Goal: Task Accomplishment & Management: Use online tool/utility

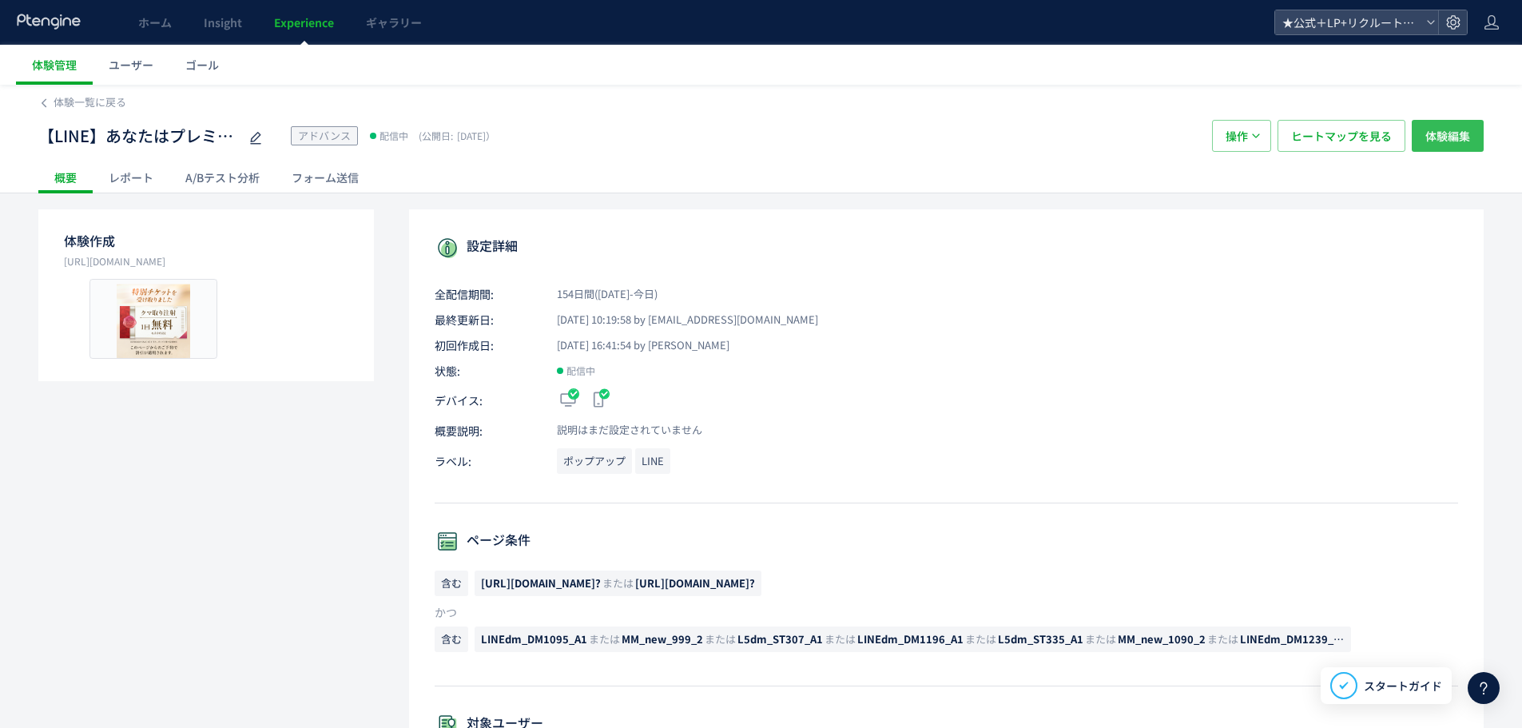
click at [1456, 143] on span "体験編集" at bounding box center [1447, 136] width 45 height 32
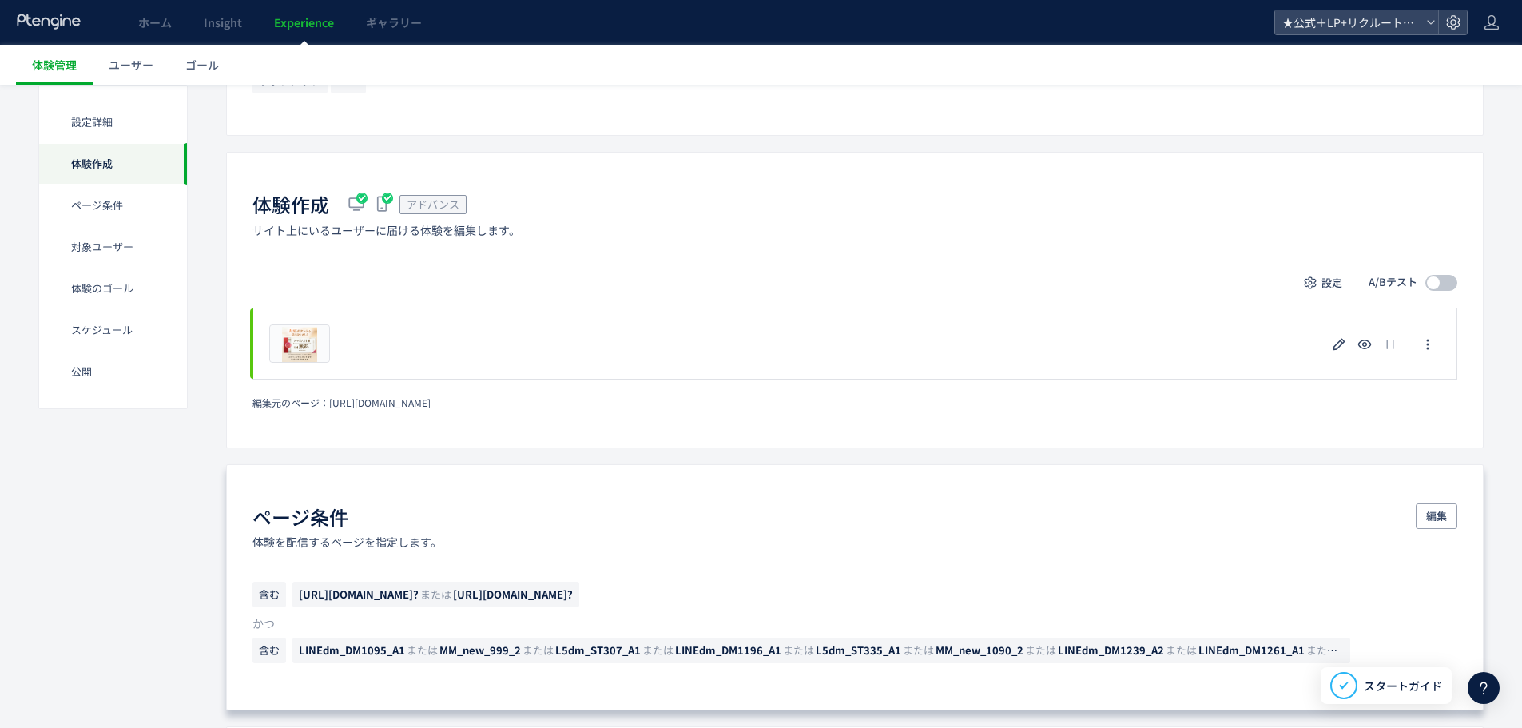
scroll to position [559, 0]
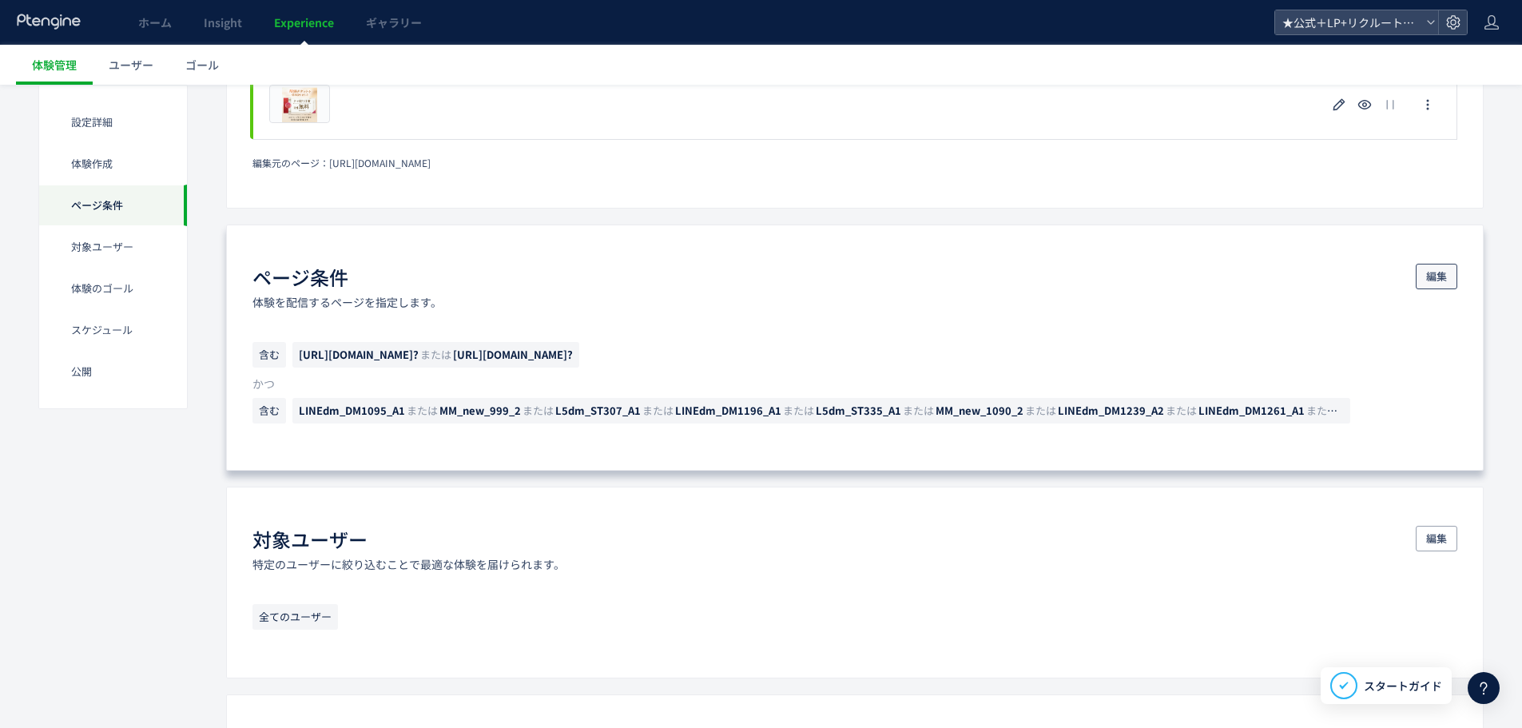
click at [1436, 285] on span "編集" at bounding box center [1436, 277] width 21 height 26
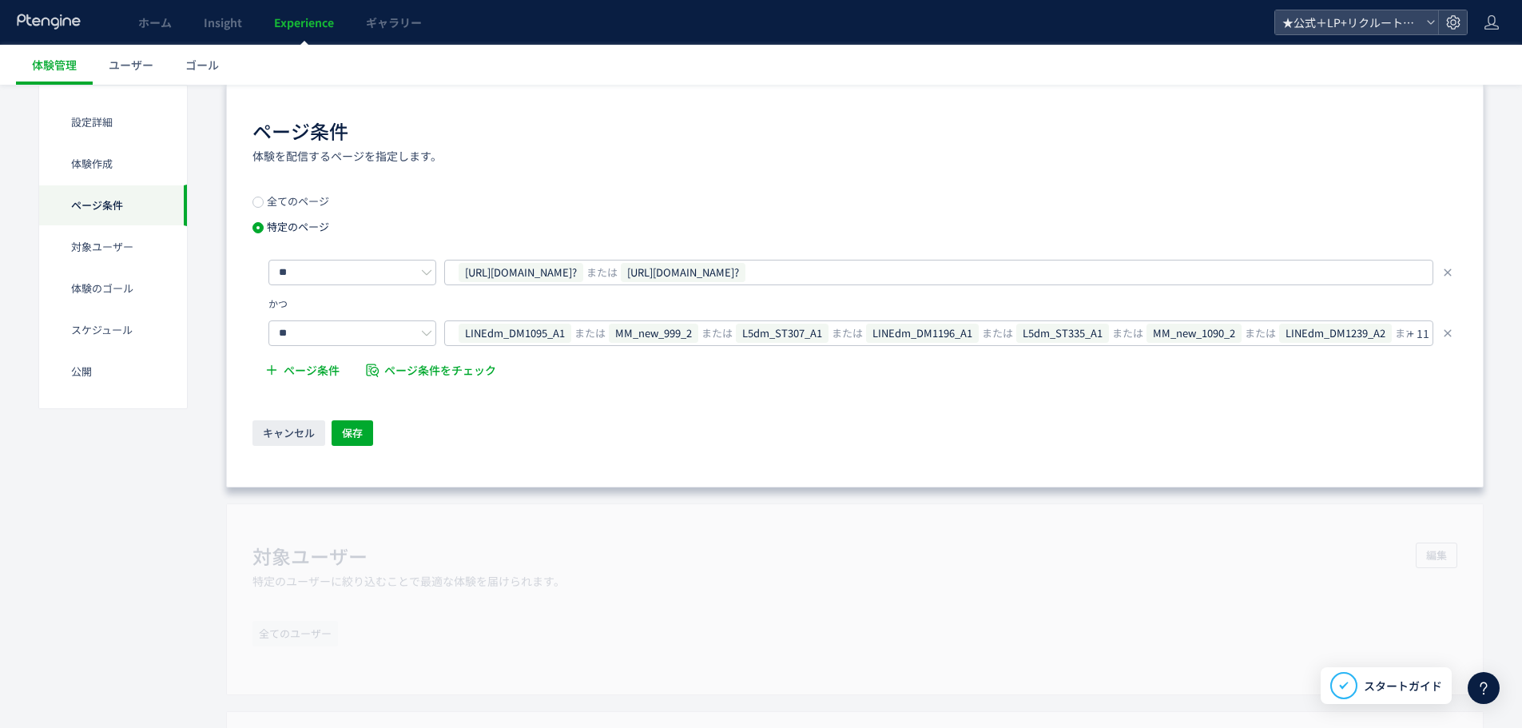
scroll to position [879, 0]
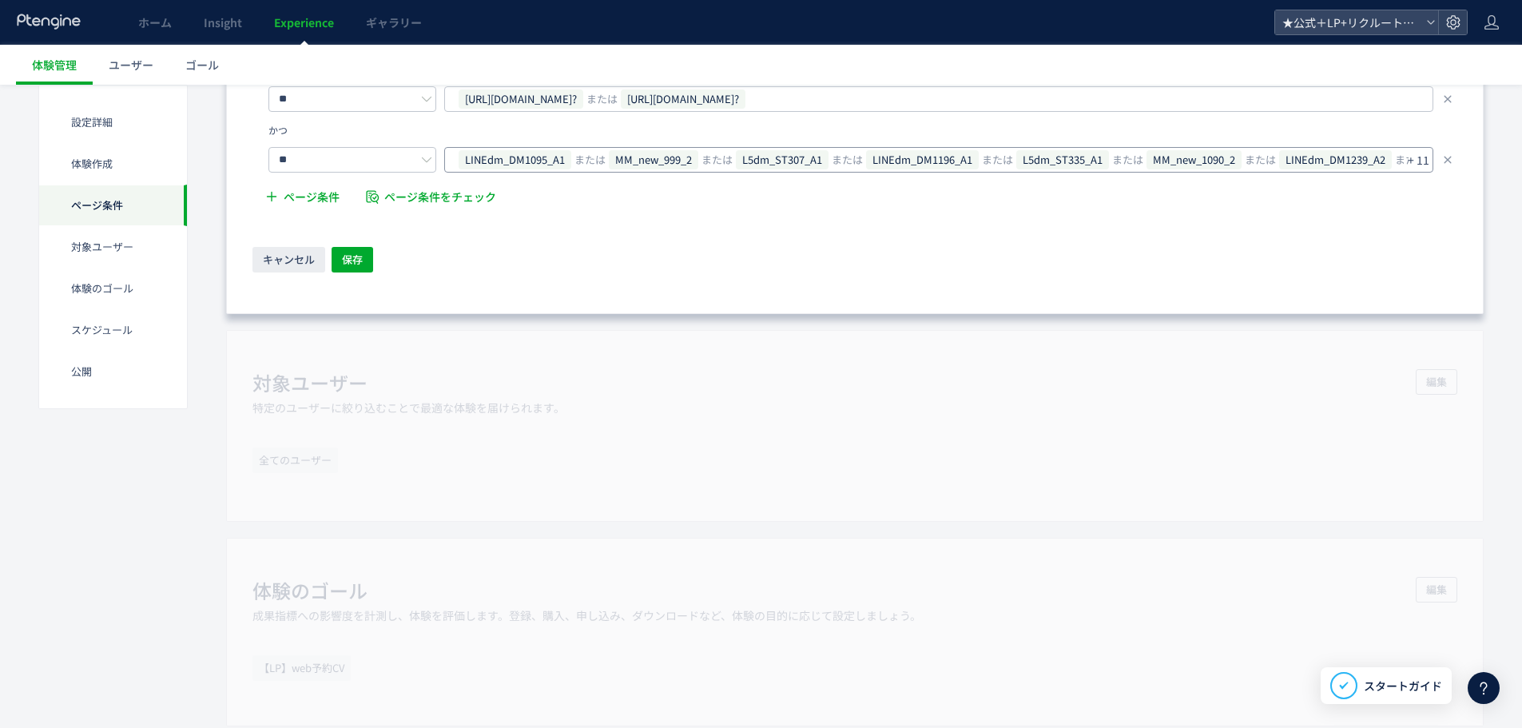
click at [1417, 163] on p "+ 11" at bounding box center [1419, 160] width 22 height 22
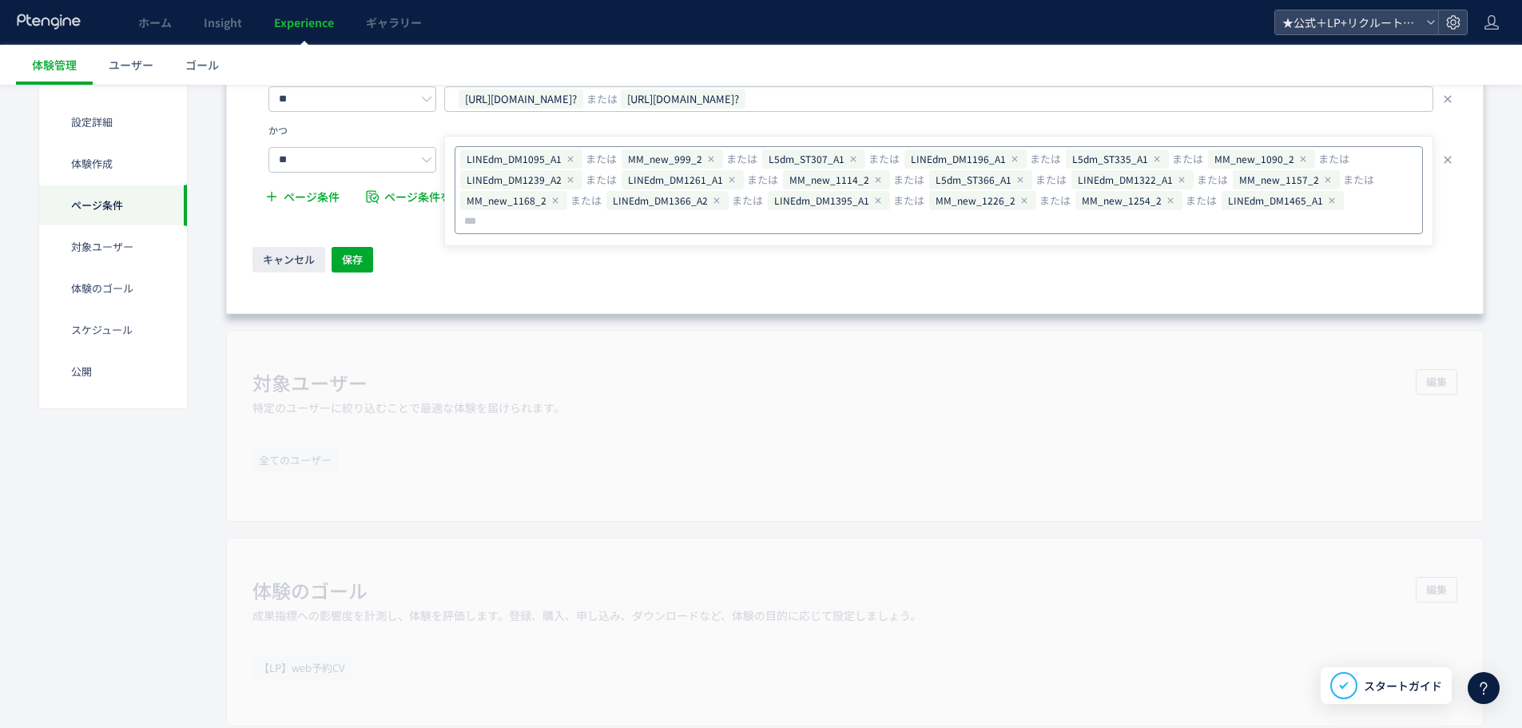
click at [1384, 211] on div "LINEdm_DM1095_A1 または MM_new_999_2 または L5dm_ST307_A1 または LINEdm_DM1196_A1 または L5…" at bounding box center [939, 190] width 968 height 88
type input "**********"
click at [366, 253] on button "保存" at bounding box center [353, 260] width 42 height 26
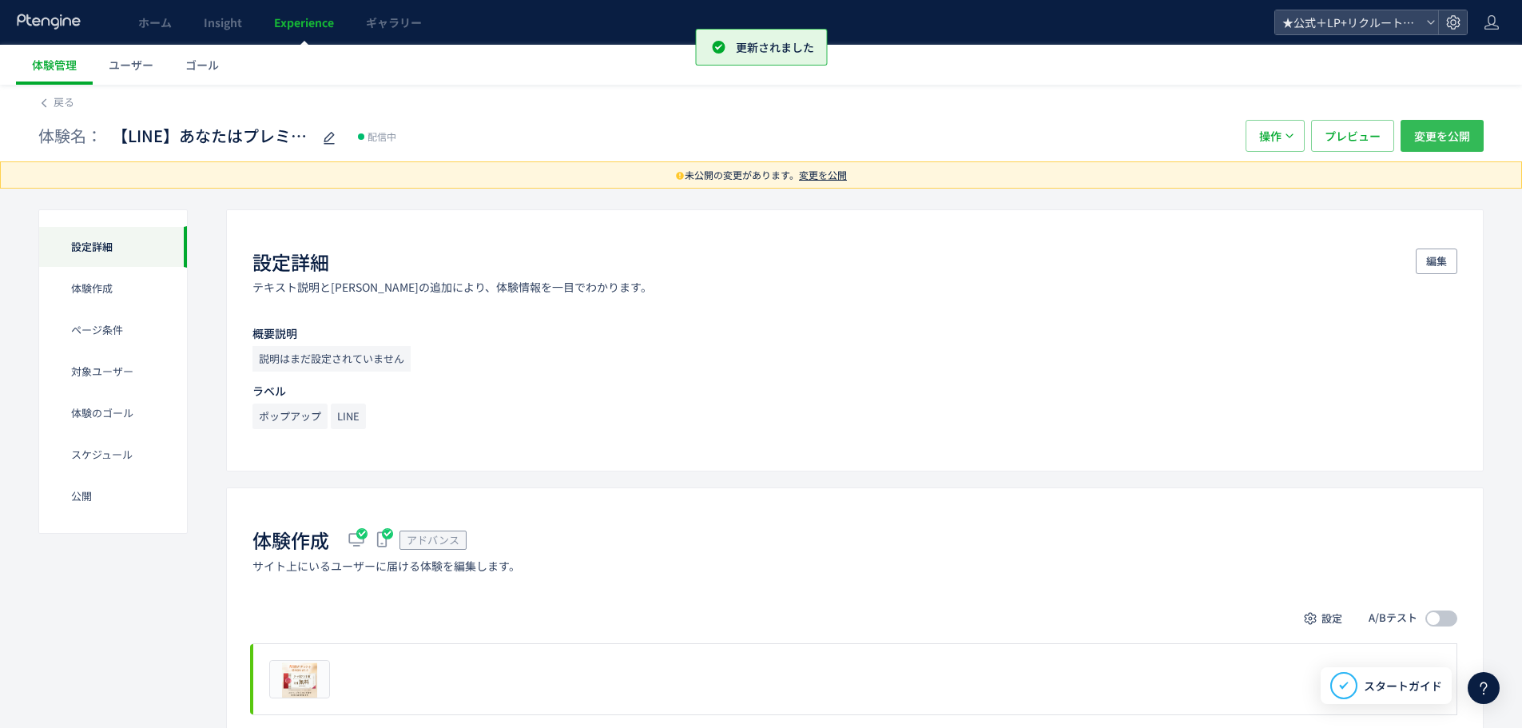
click at [1432, 139] on span "変更を公開" at bounding box center [1442, 136] width 56 height 32
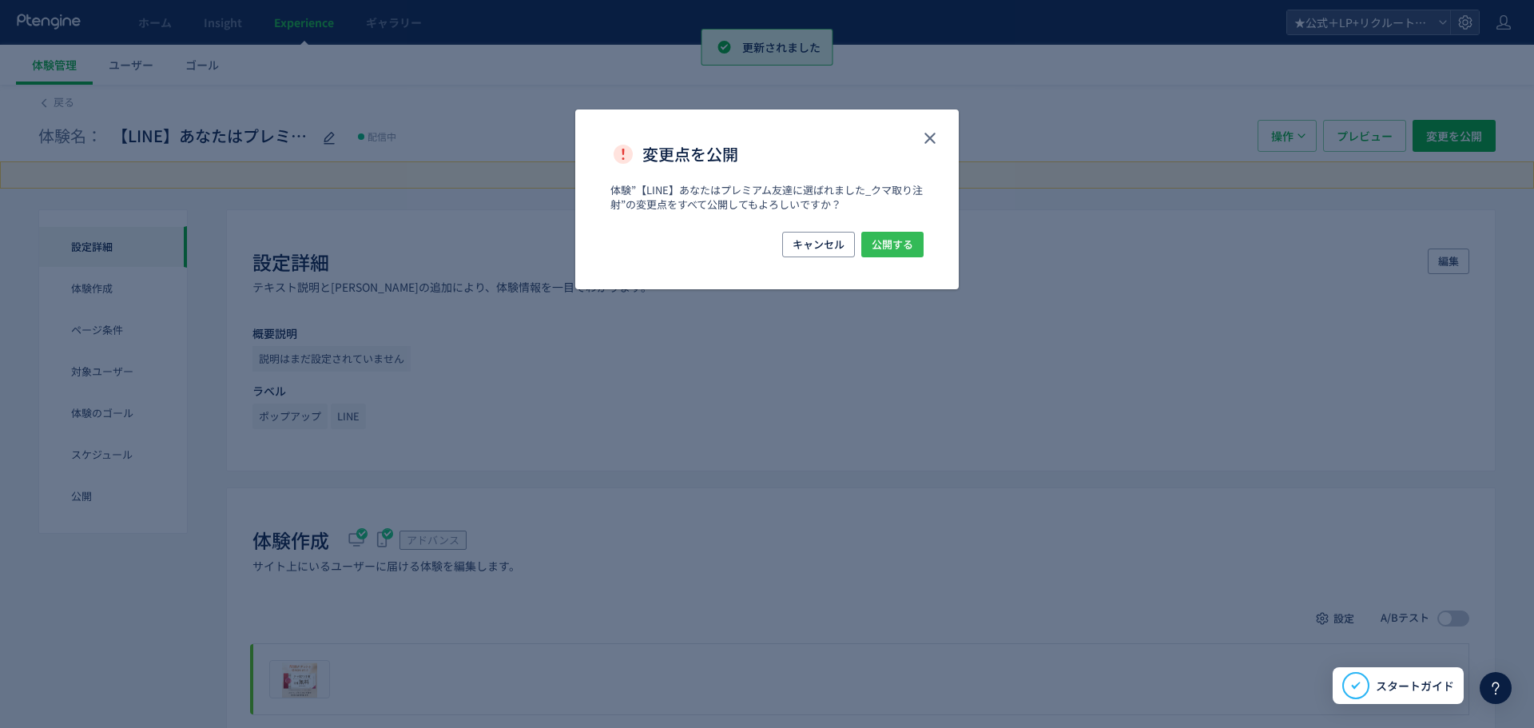
click at [899, 241] on span "公開する" at bounding box center [893, 245] width 42 height 26
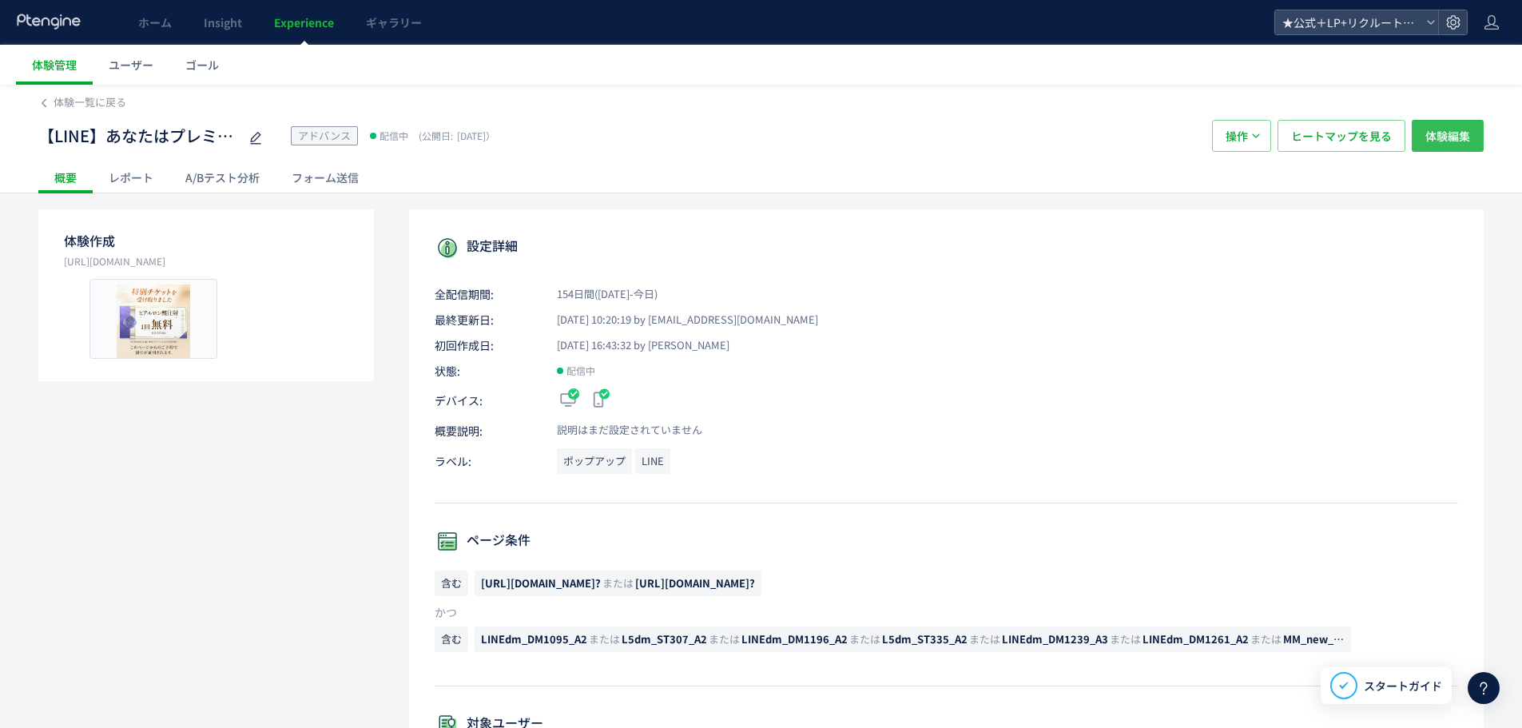
click at [1459, 143] on span "体験編集" at bounding box center [1447, 136] width 45 height 32
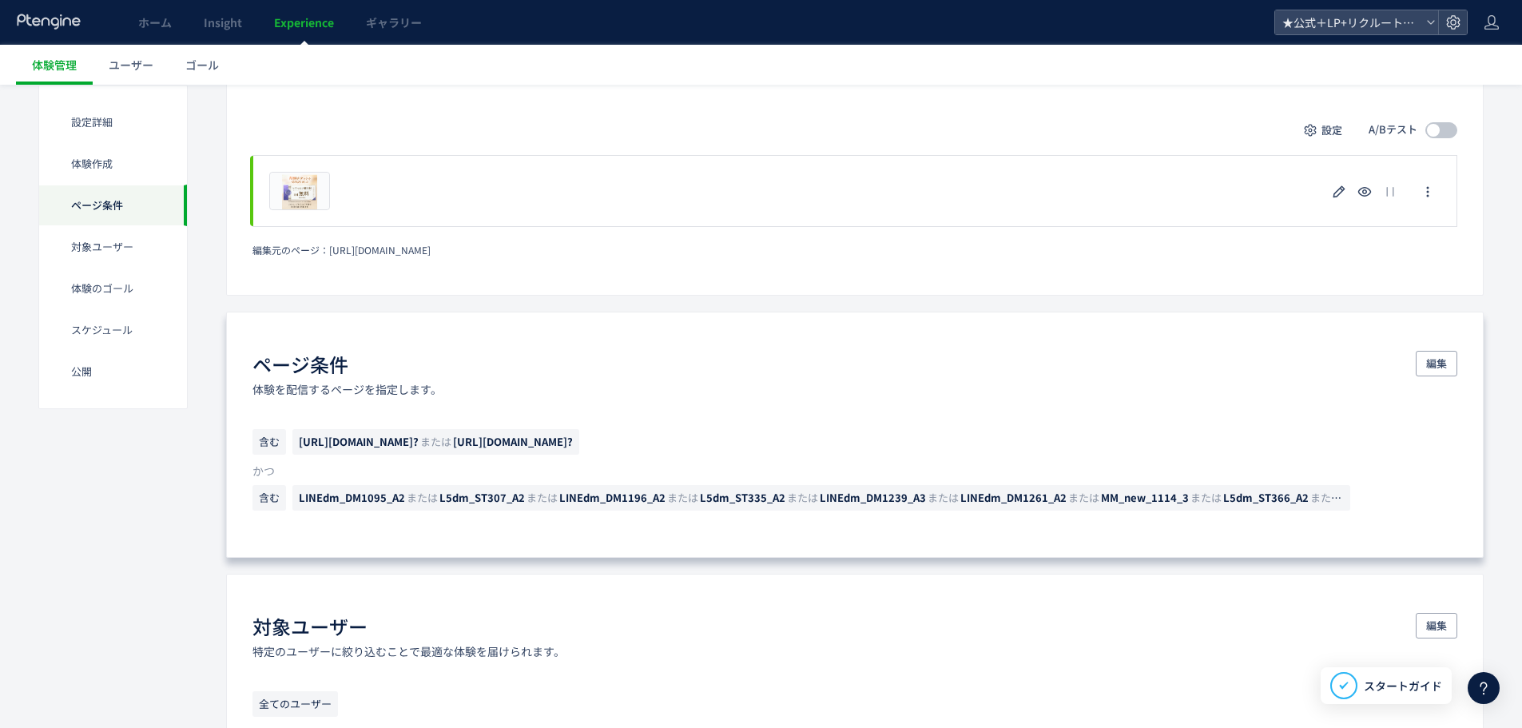
scroll to position [479, 0]
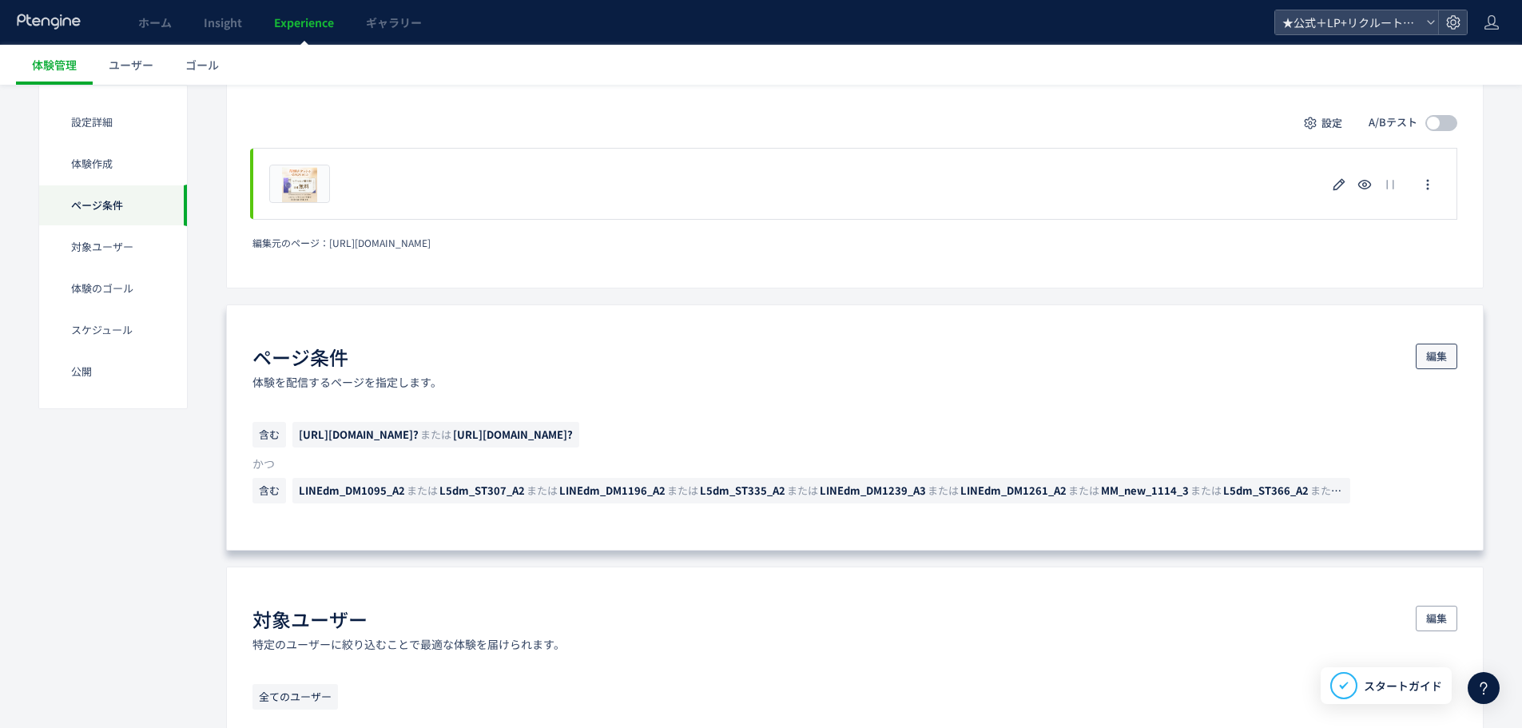
click at [1442, 363] on span "編集" at bounding box center [1436, 357] width 21 height 26
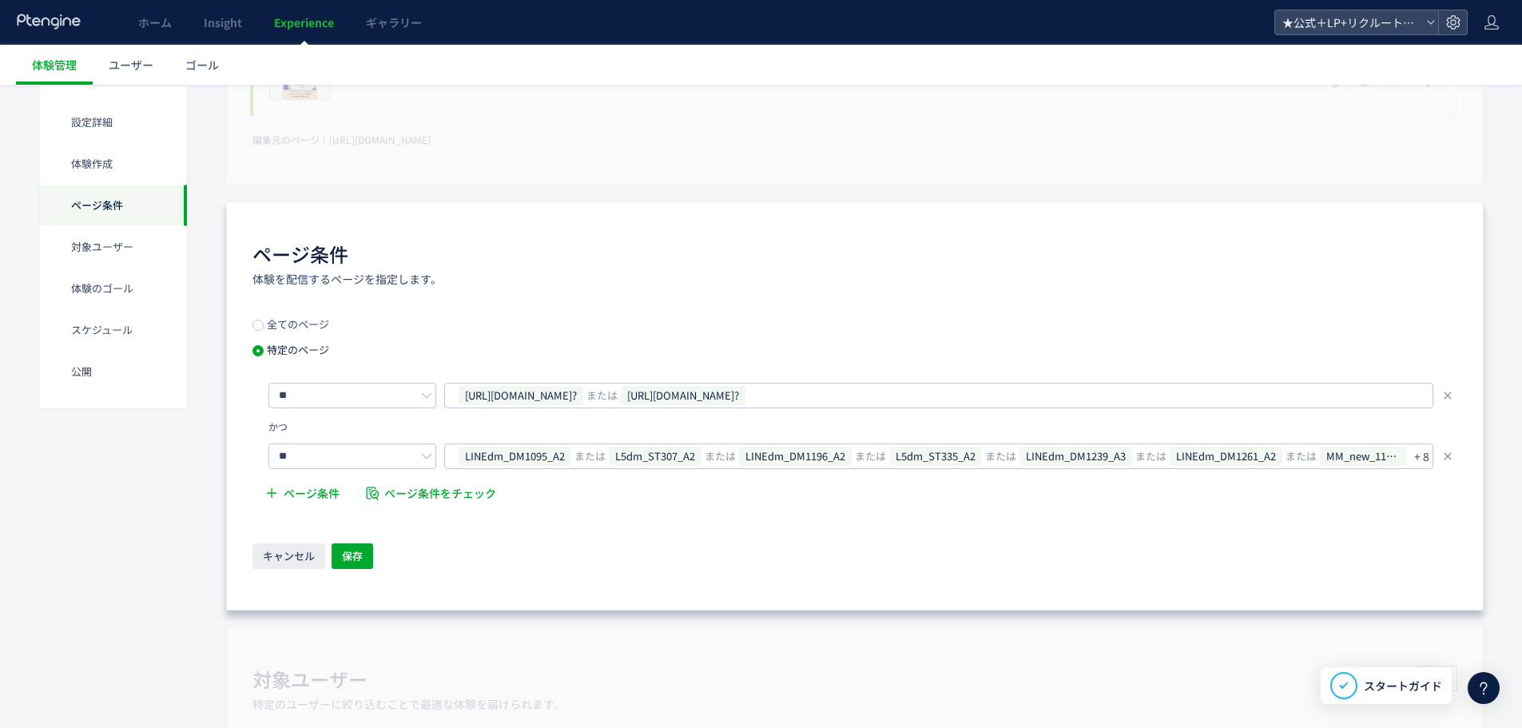
scroll to position [799, 0]
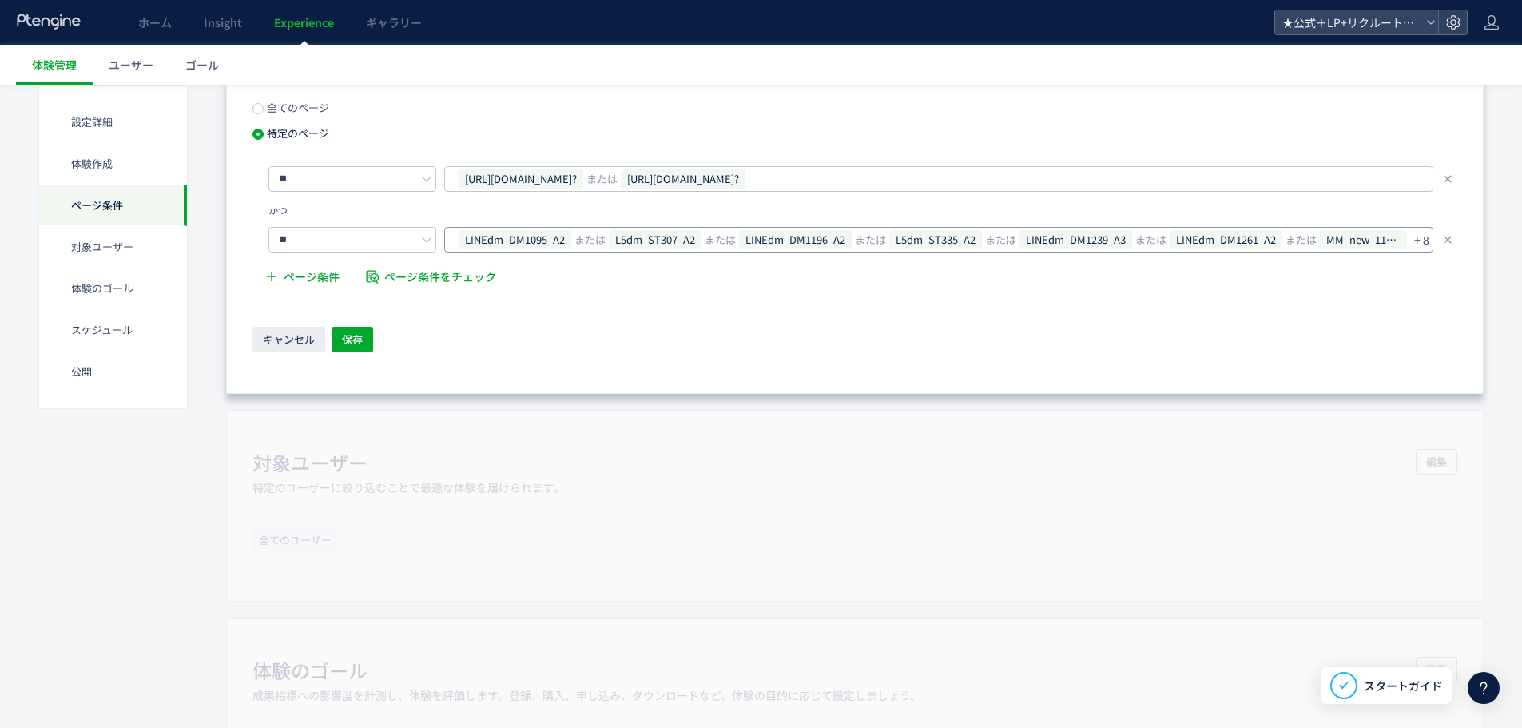
click at [1423, 246] on p "+ 8" at bounding box center [1421, 239] width 15 height 22
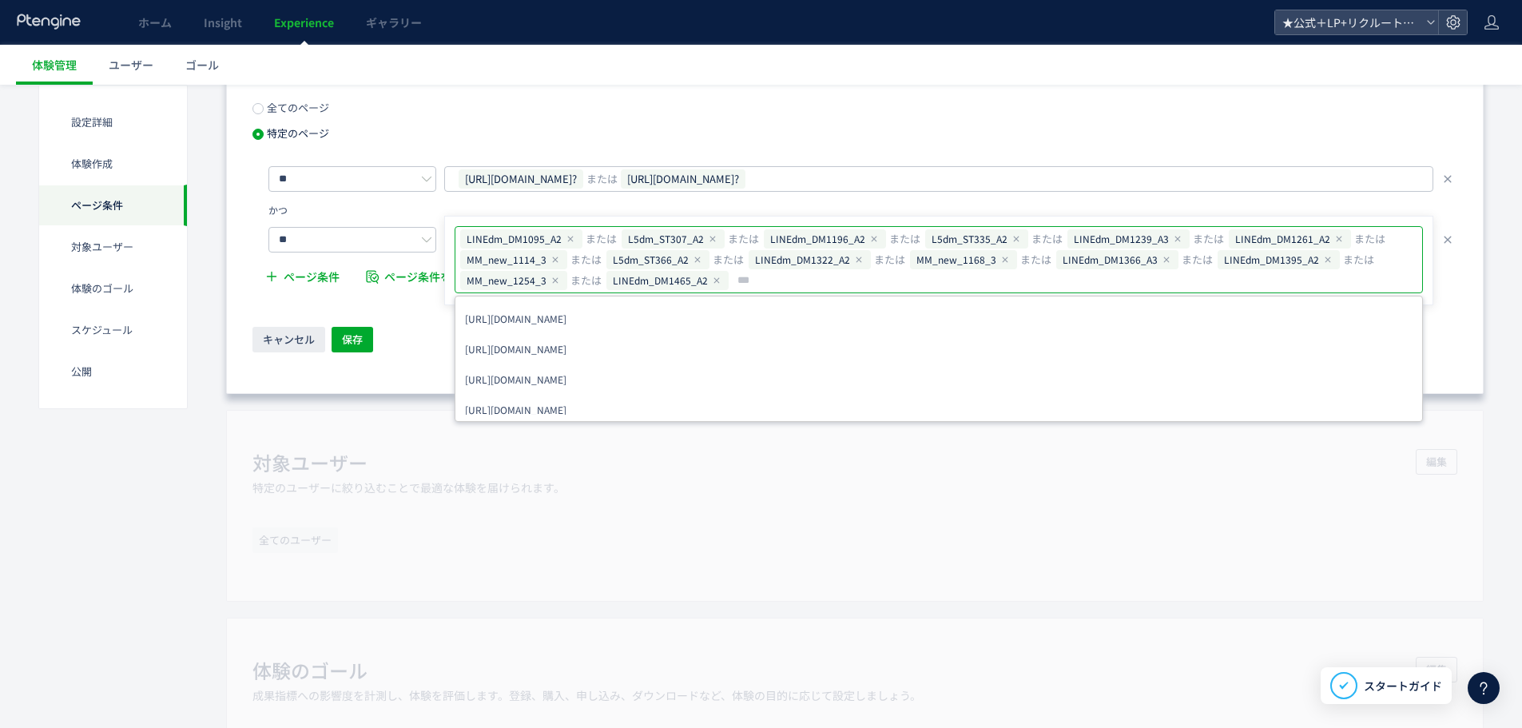
type input "**********"
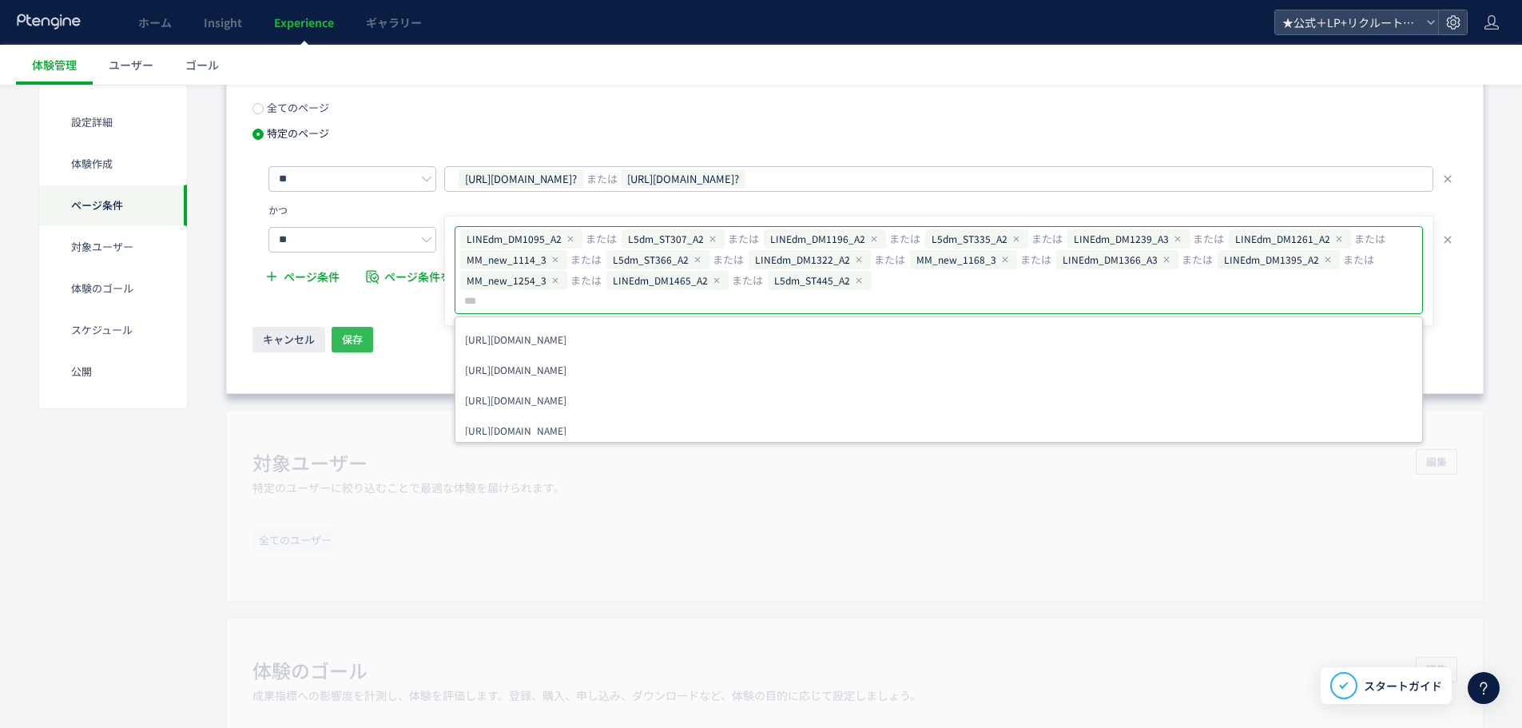
click at [364, 341] on button "保存" at bounding box center [353, 340] width 42 height 26
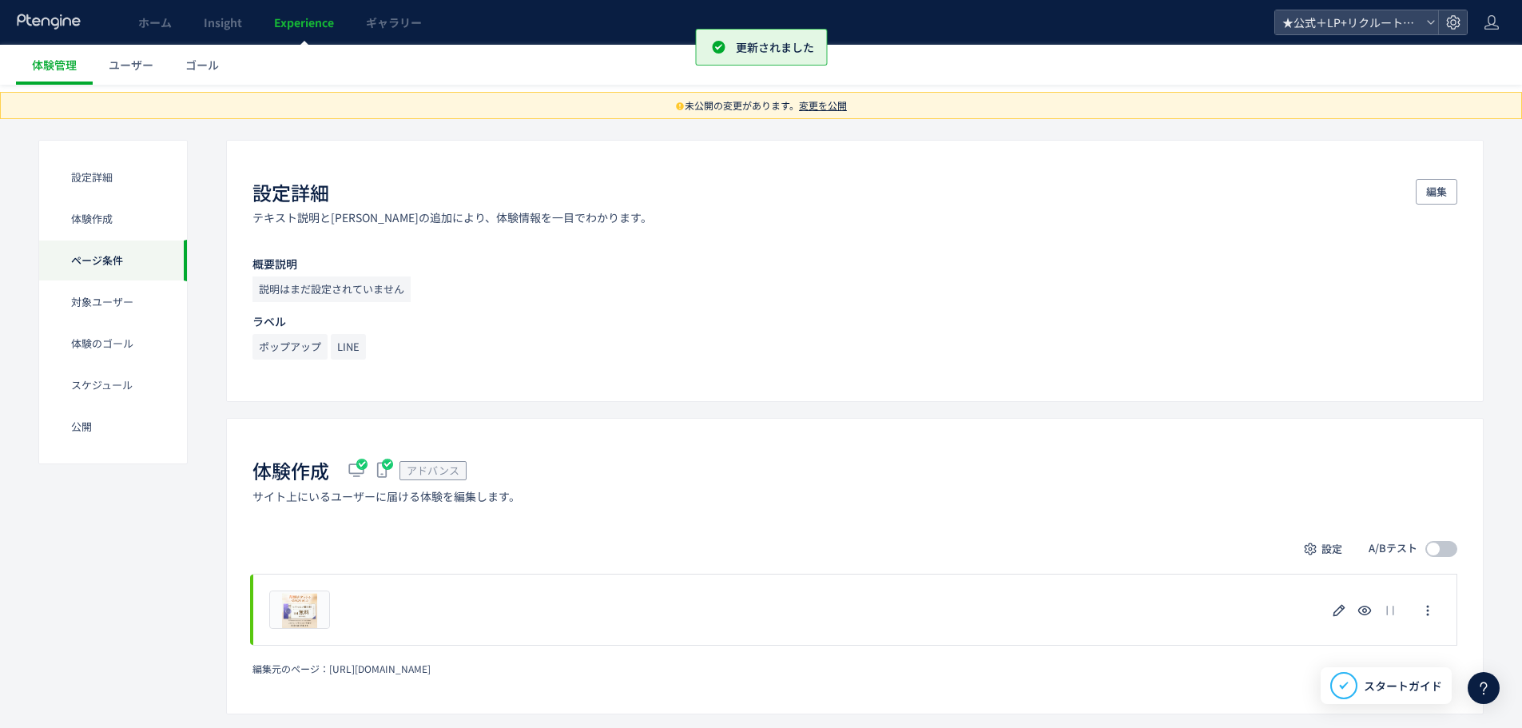
scroll to position [0, 0]
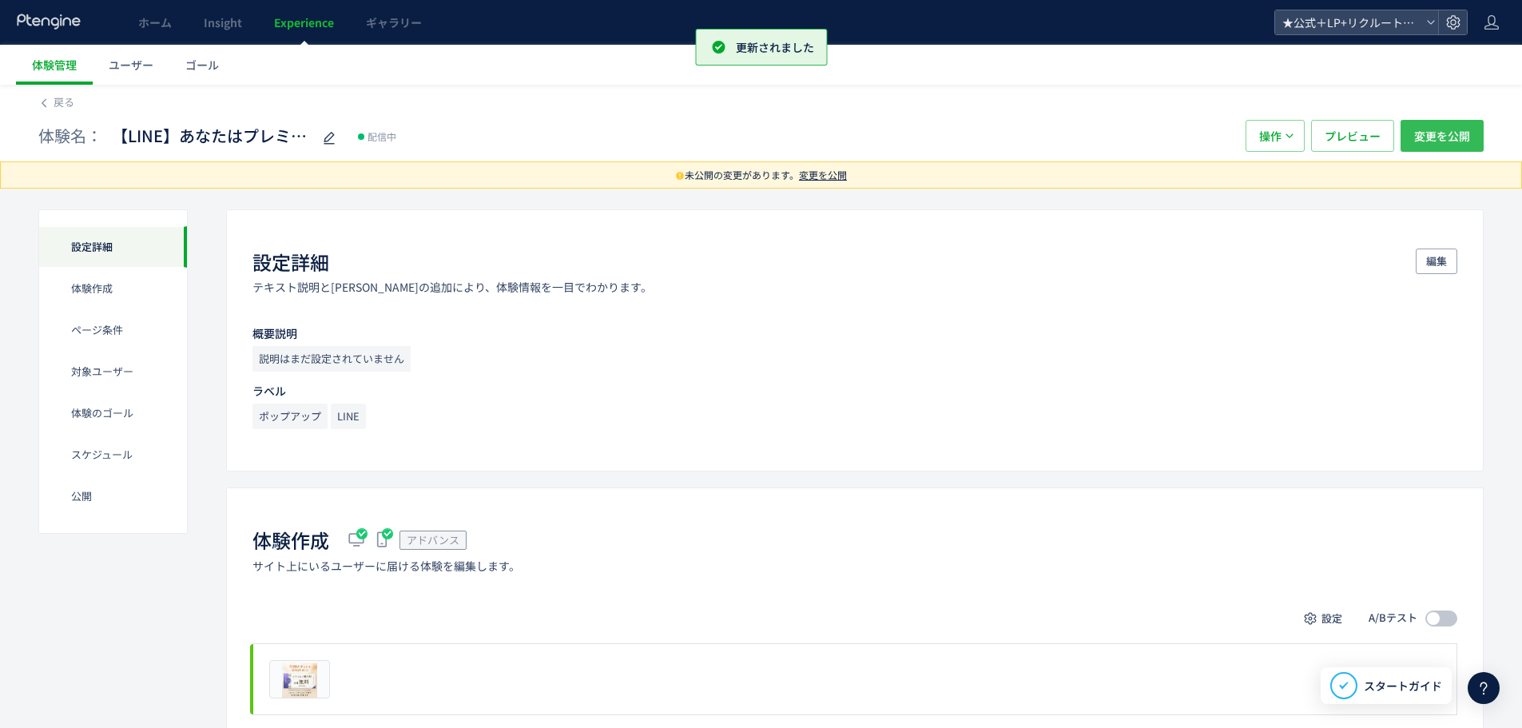
click at [1457, 137] on span "変更を公開" at bounding box center [1442, 136] width 56 height 32
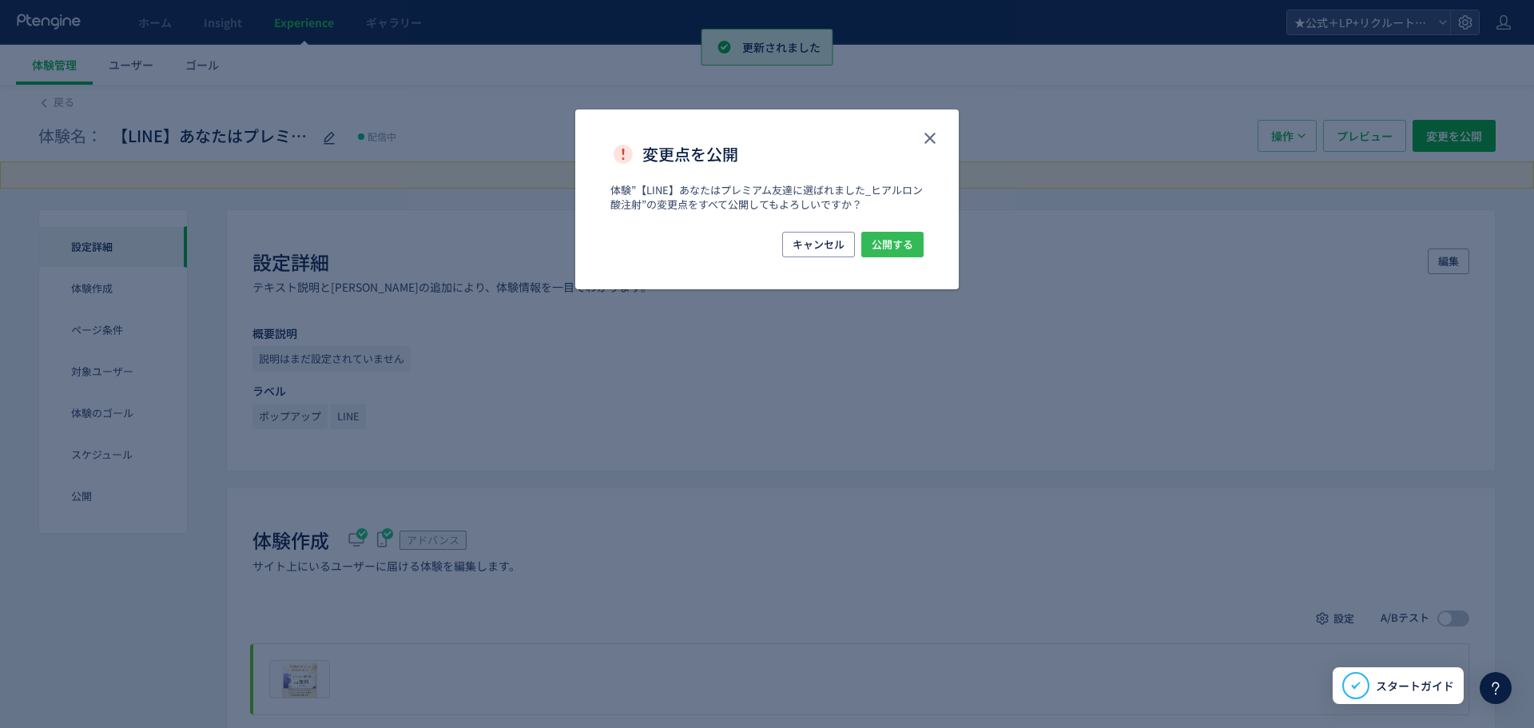
click at [901, 240] on span "公開する" at bounding box center [893, 245] width 42 height 26
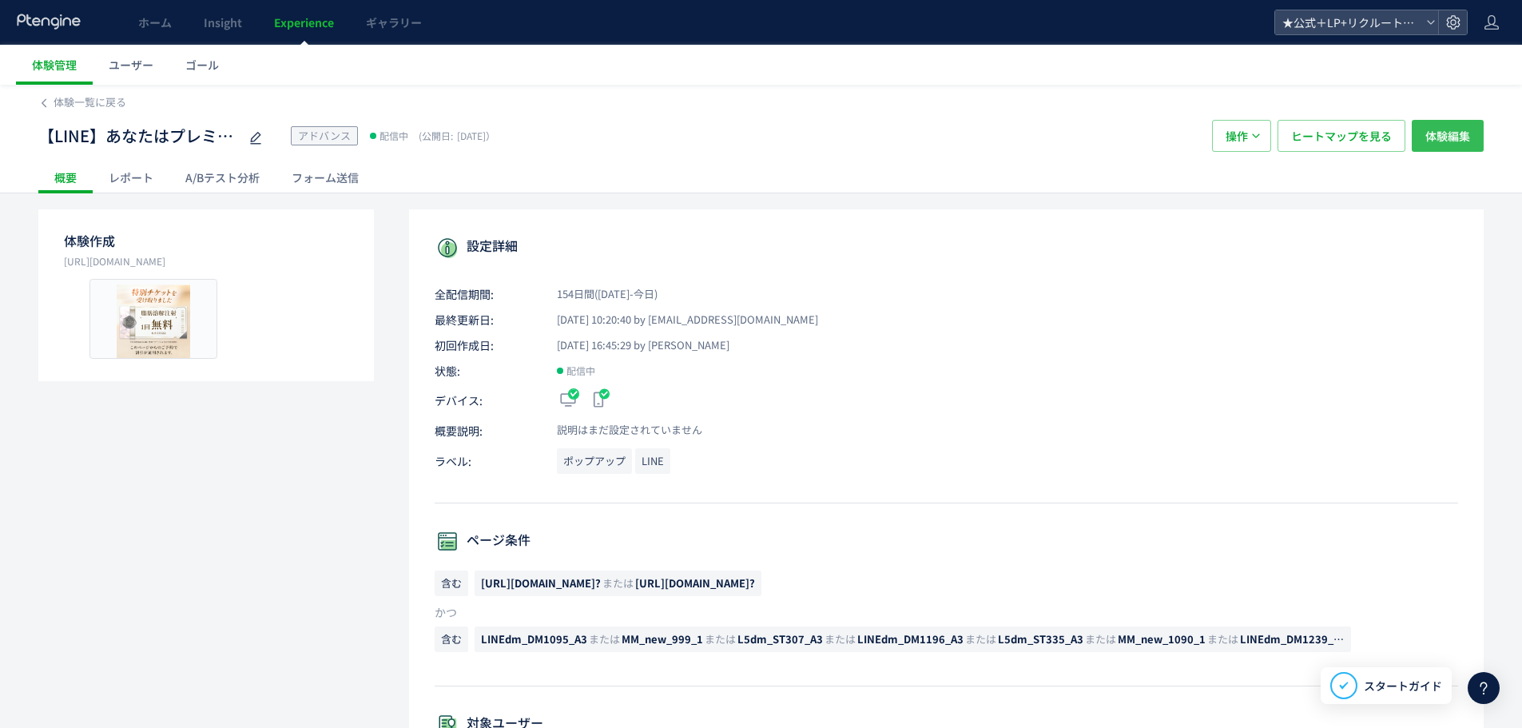
click at [1419, 149] on button "体験編集" at bounding box center [1448, 136] width 72 height 32
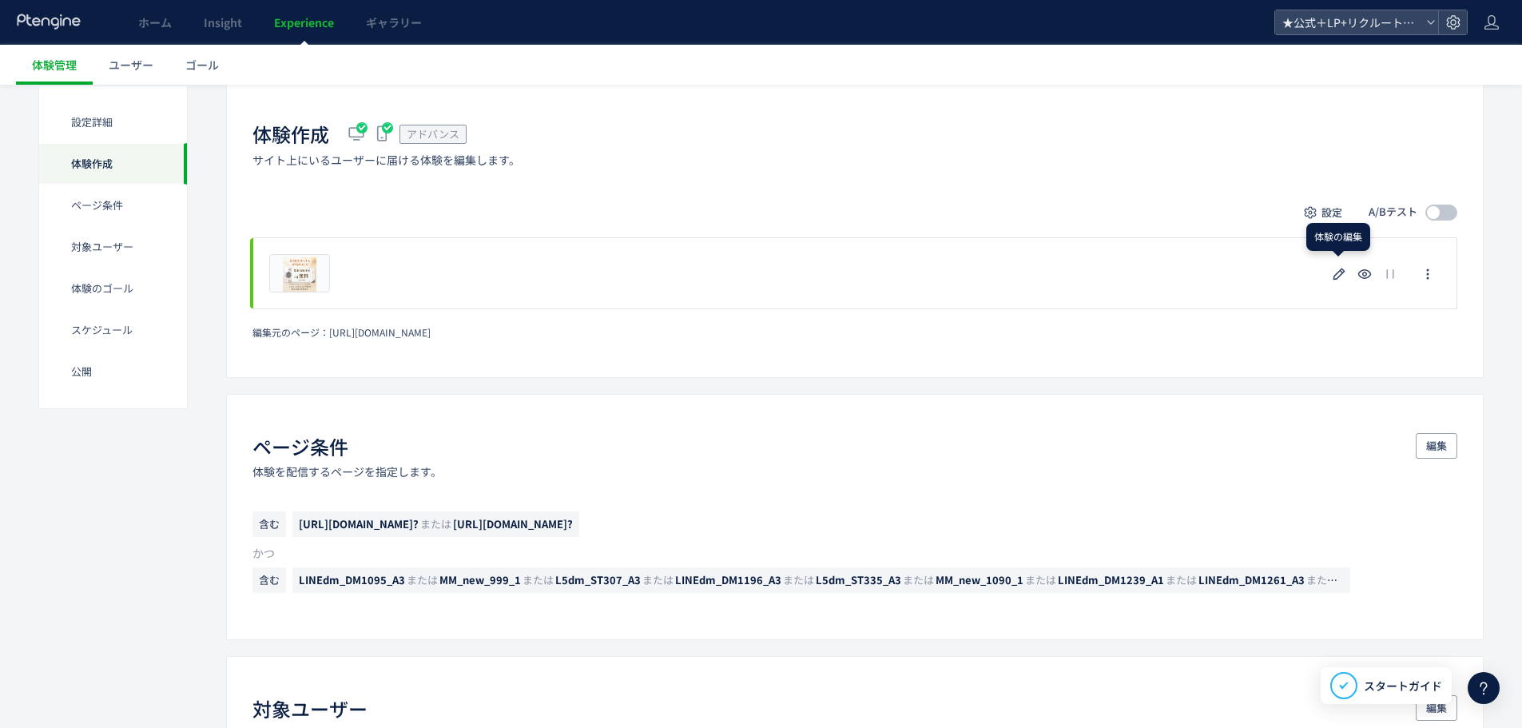
scroll to position [399, 0]
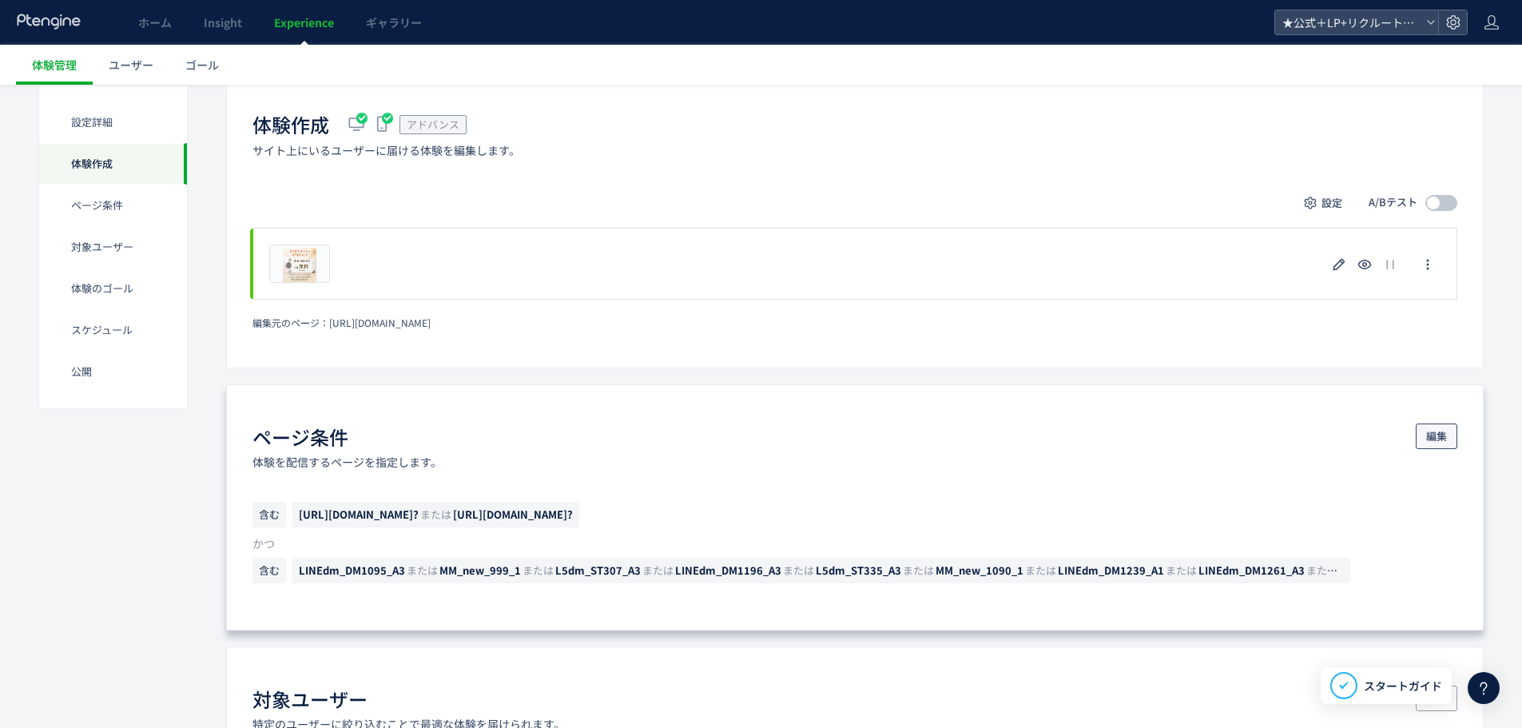
click at [1424, 427] on button "編集" at bounding box center [1437, 436] width 42 height 26
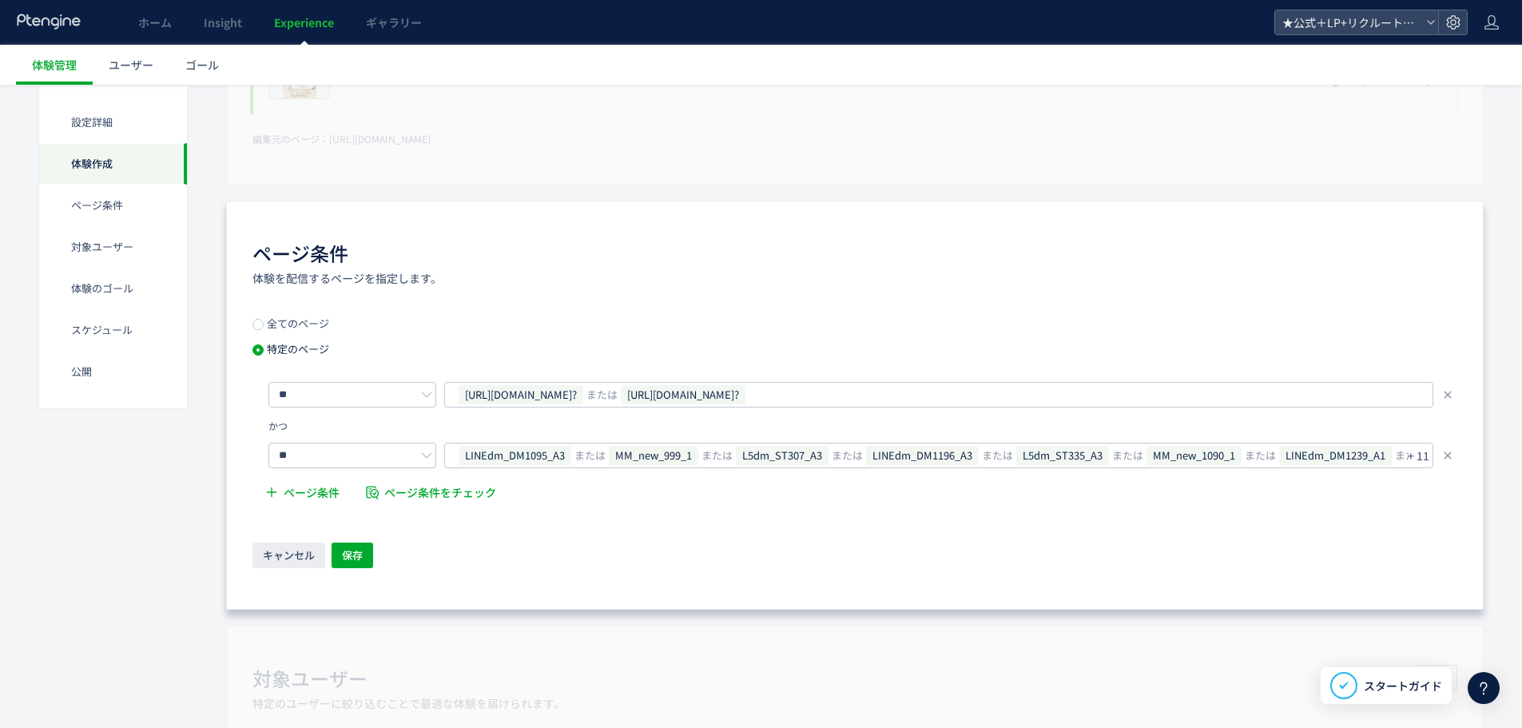
scroll to position [719, 0]
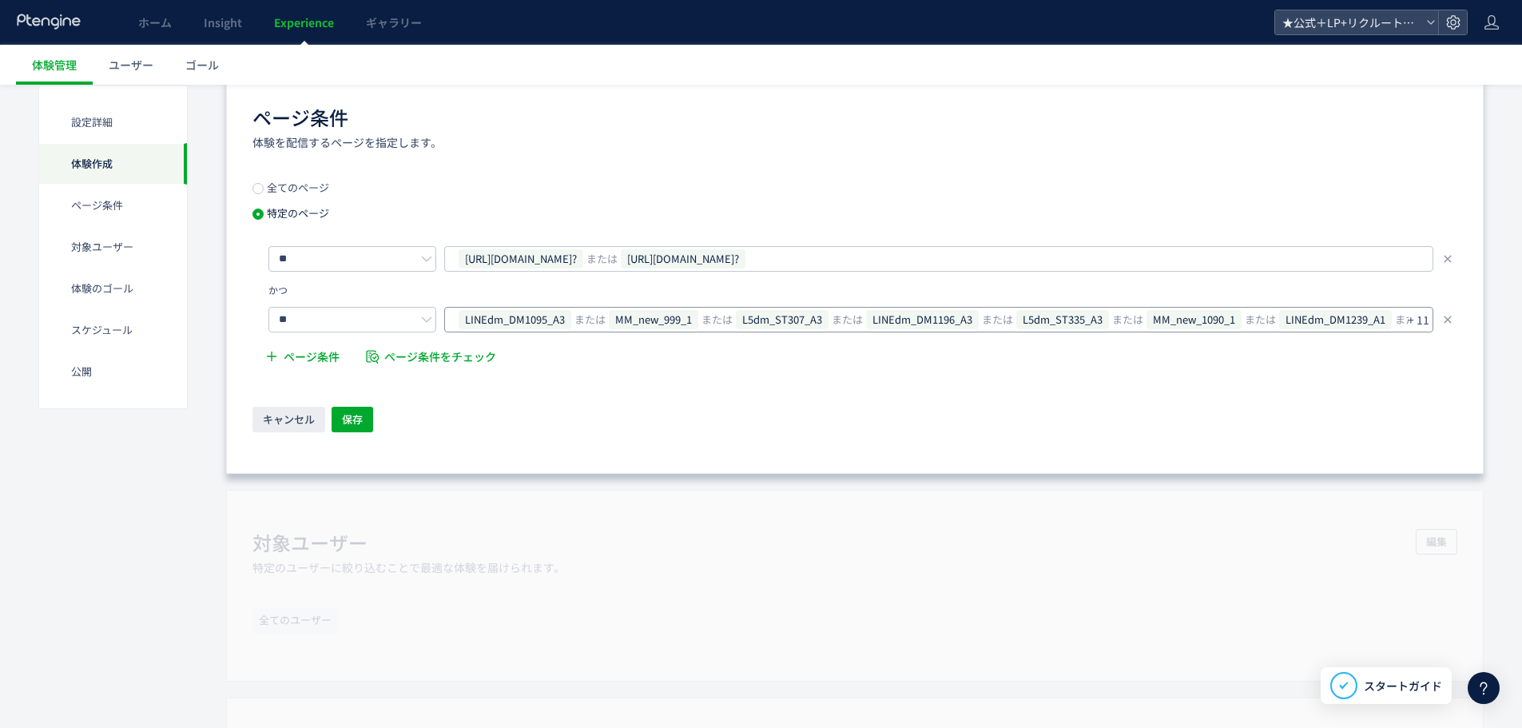
click at [1418, 326] on p "+ 11" at bounding box center [1419, 319] width 22 height 22
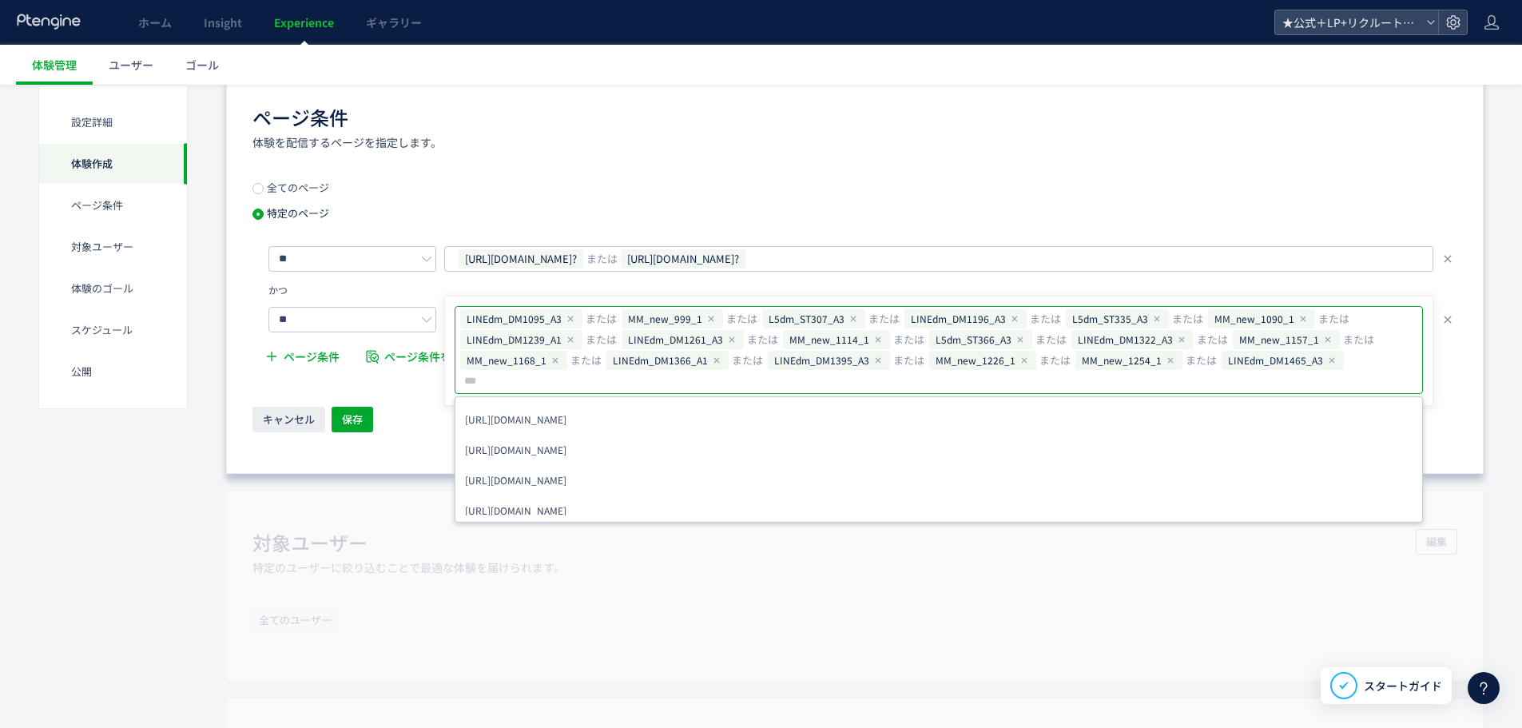
type input "**********"
click at [383, 443] on div "ページ条件 体験を配信するページを指定します。 全てのページ 特定のページ ** https://tcb-beauty.net/menu/bnls-diet?…" at bounding box center [854, 269] width 1257 height 409
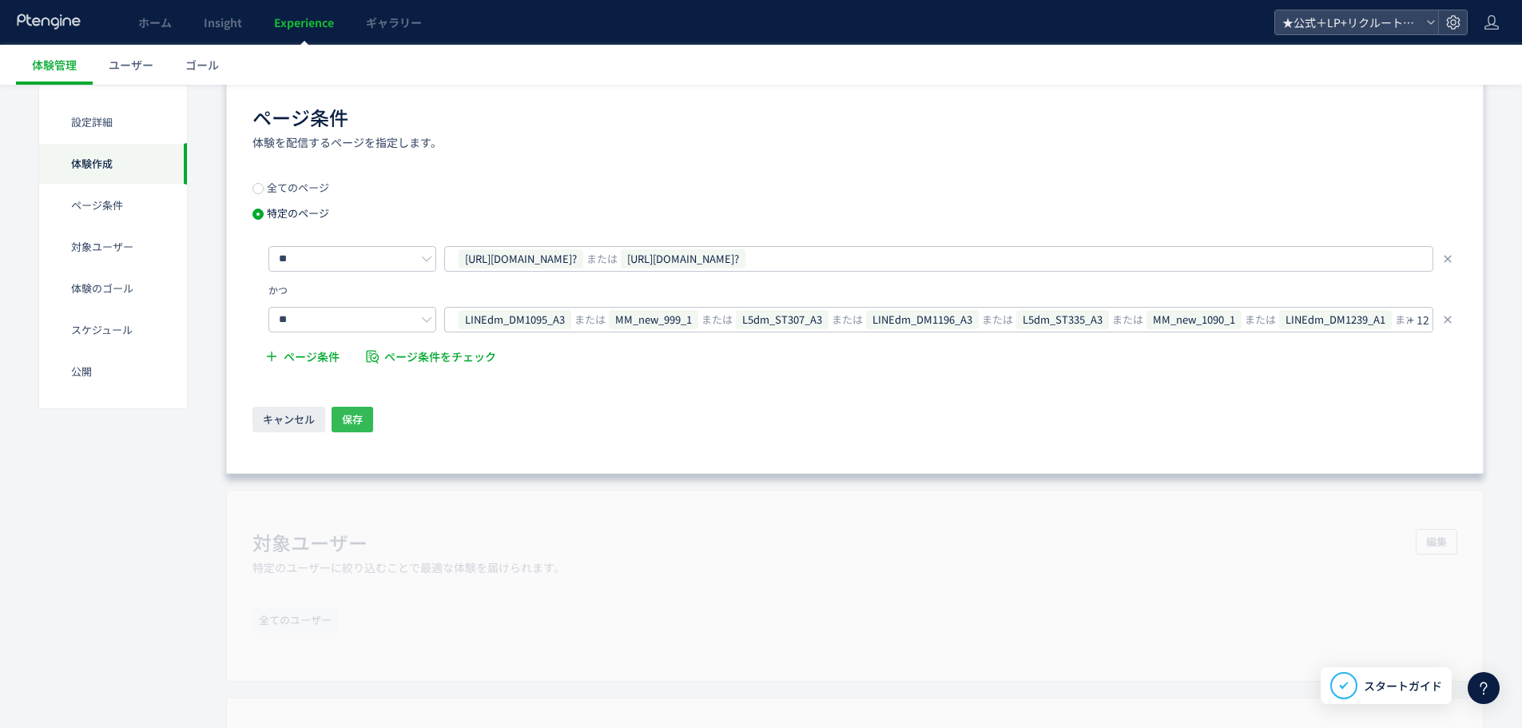
click at [360, 418] on span "保存" at bounding box center [352, 420] width 21 height 26
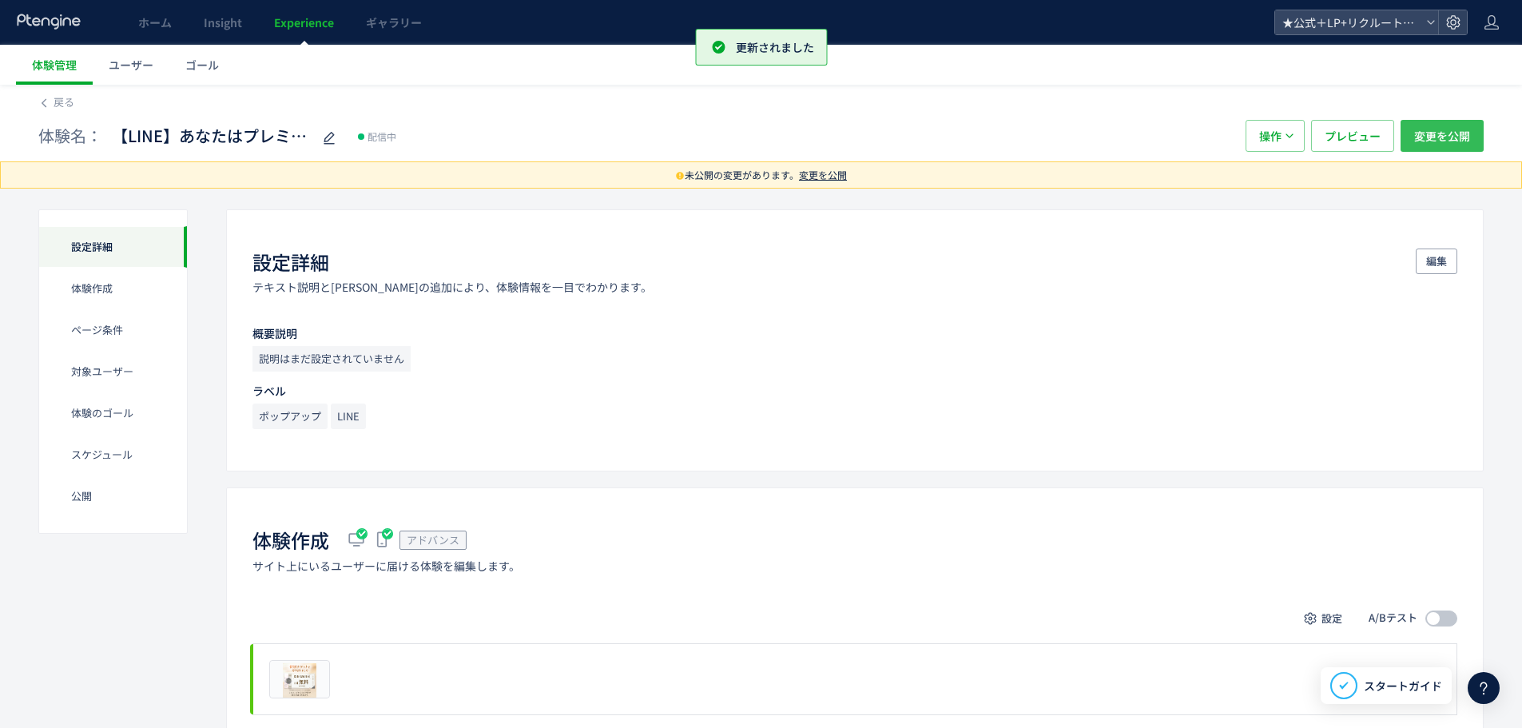
click at [1475, 123] on button "変更を公開" at bounding box center [1441, 136] width 83 height 32
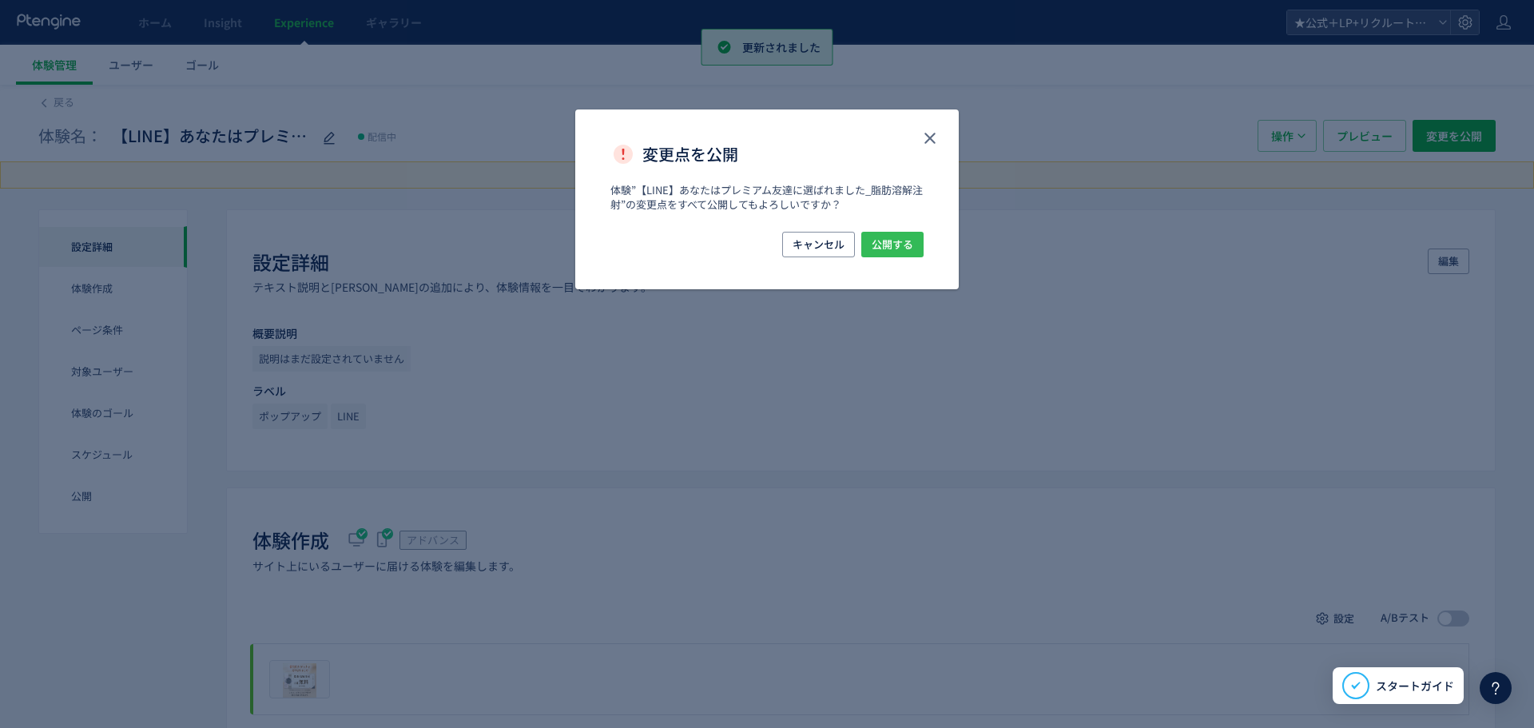
click at [888, 239] on span "公開する" at bounding box center [893, 245] width 42 height 26
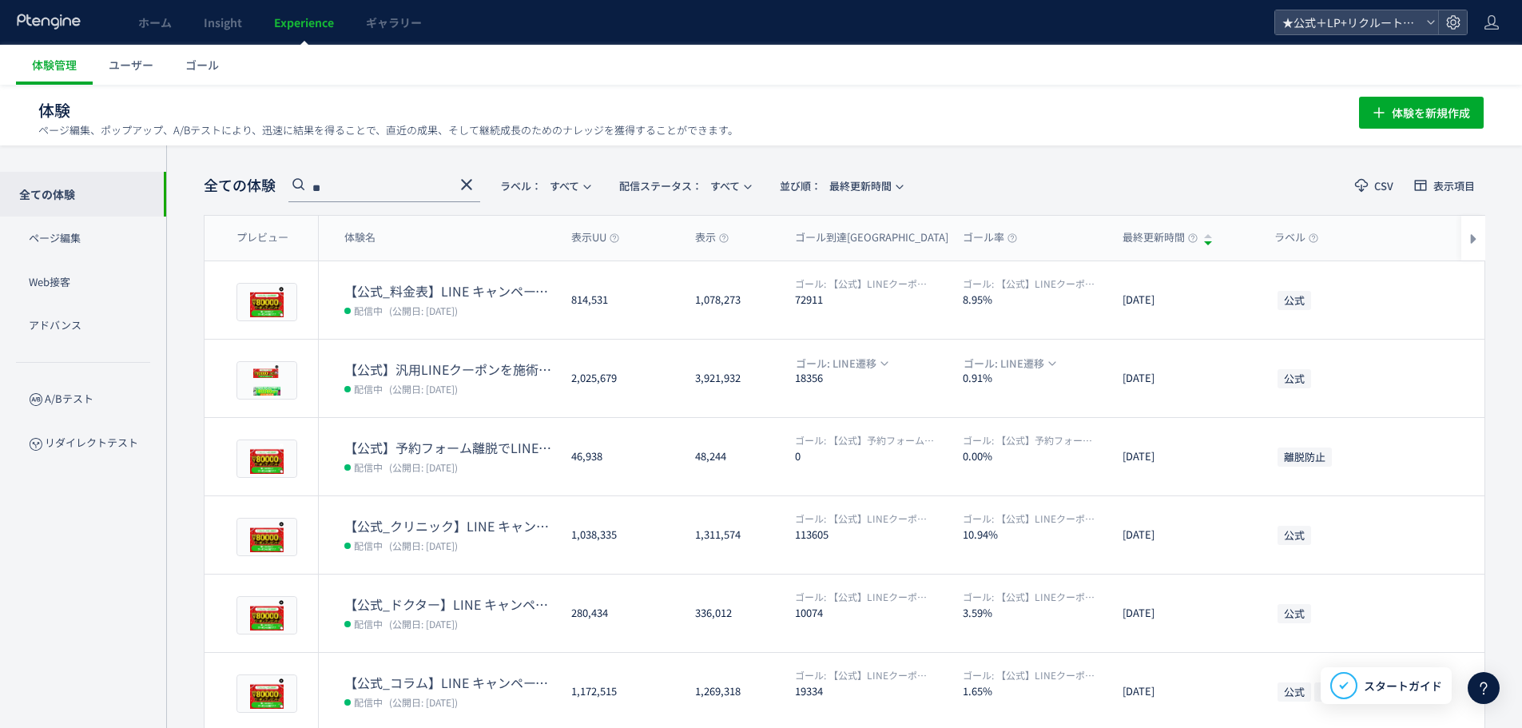
click at [456, 185] on input "**" at bounding box center [384, 190] width 192 height 26
click at [463, 185] on icon at bounding box center [466, 184] width 19 height 19
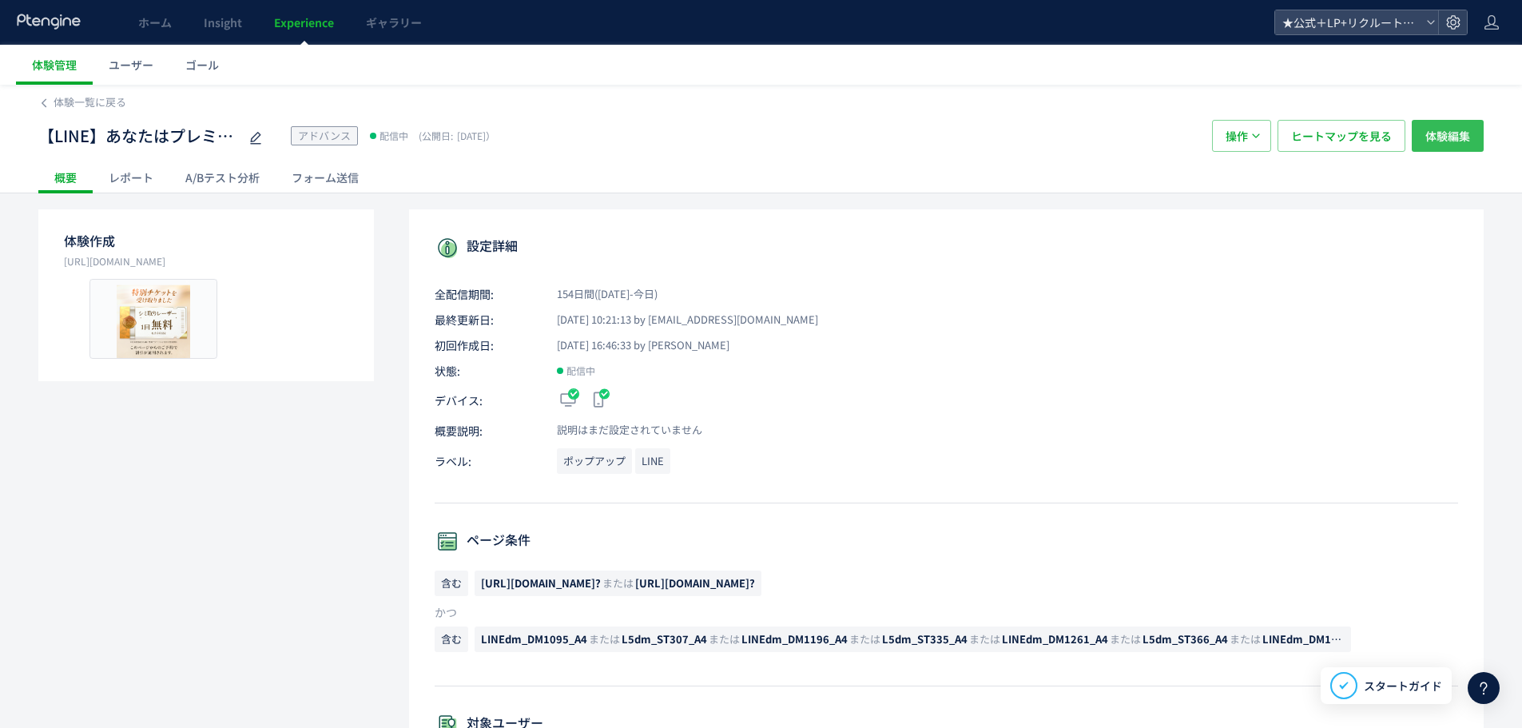
click at [1440, 144] on span "体験編集" at bounding box center [1447, 136] width 45 height 32
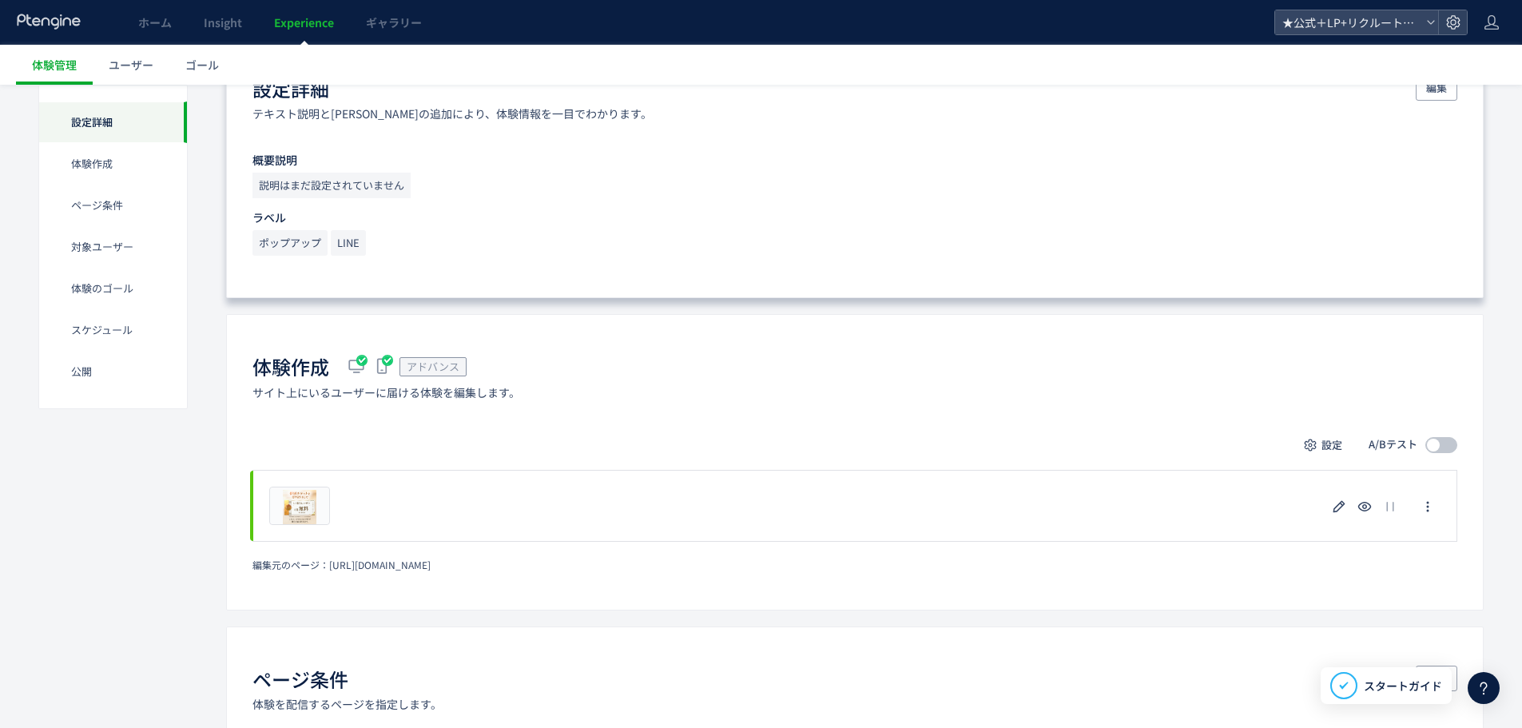
scroll to position [399, 0]
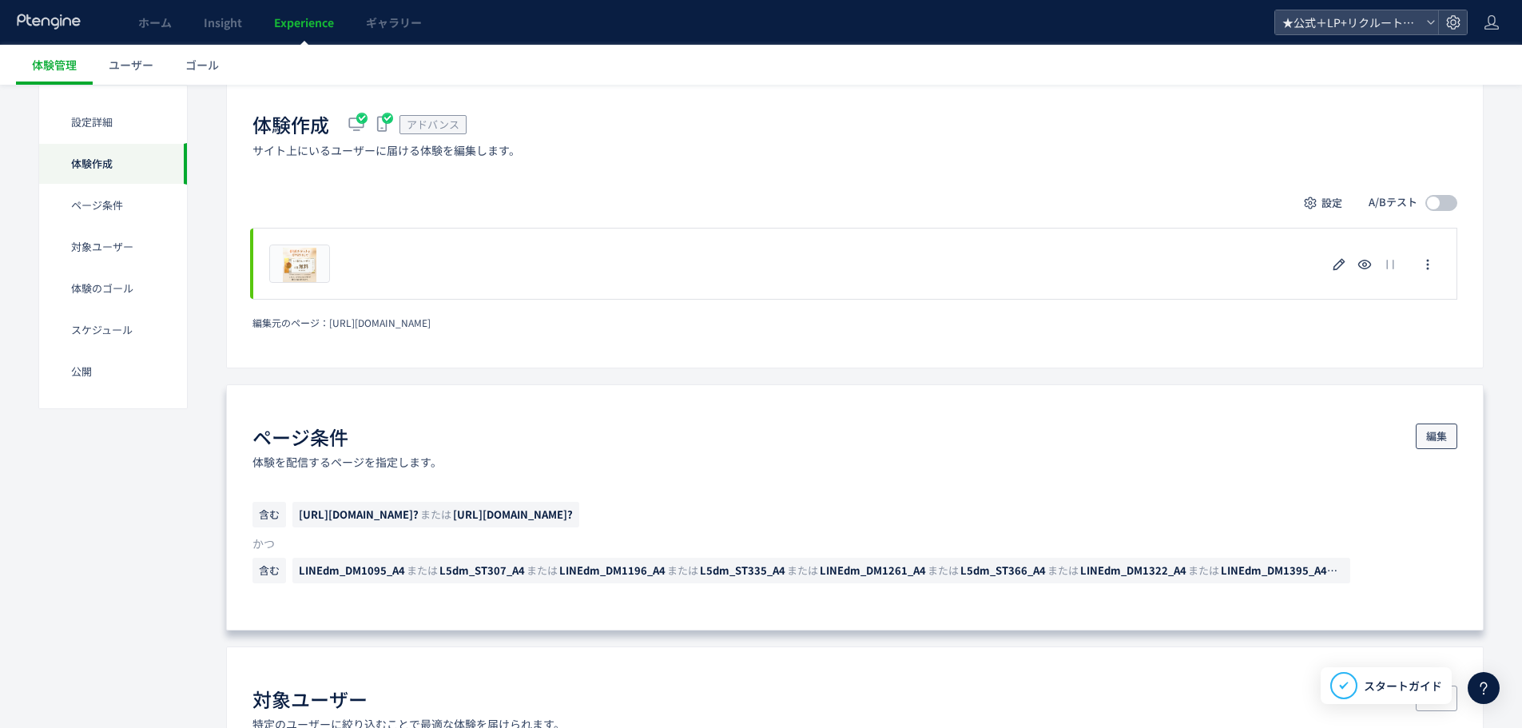
click at [1440, 439] on span "編集" at bounding box center [1436, 436] width 21 height 26
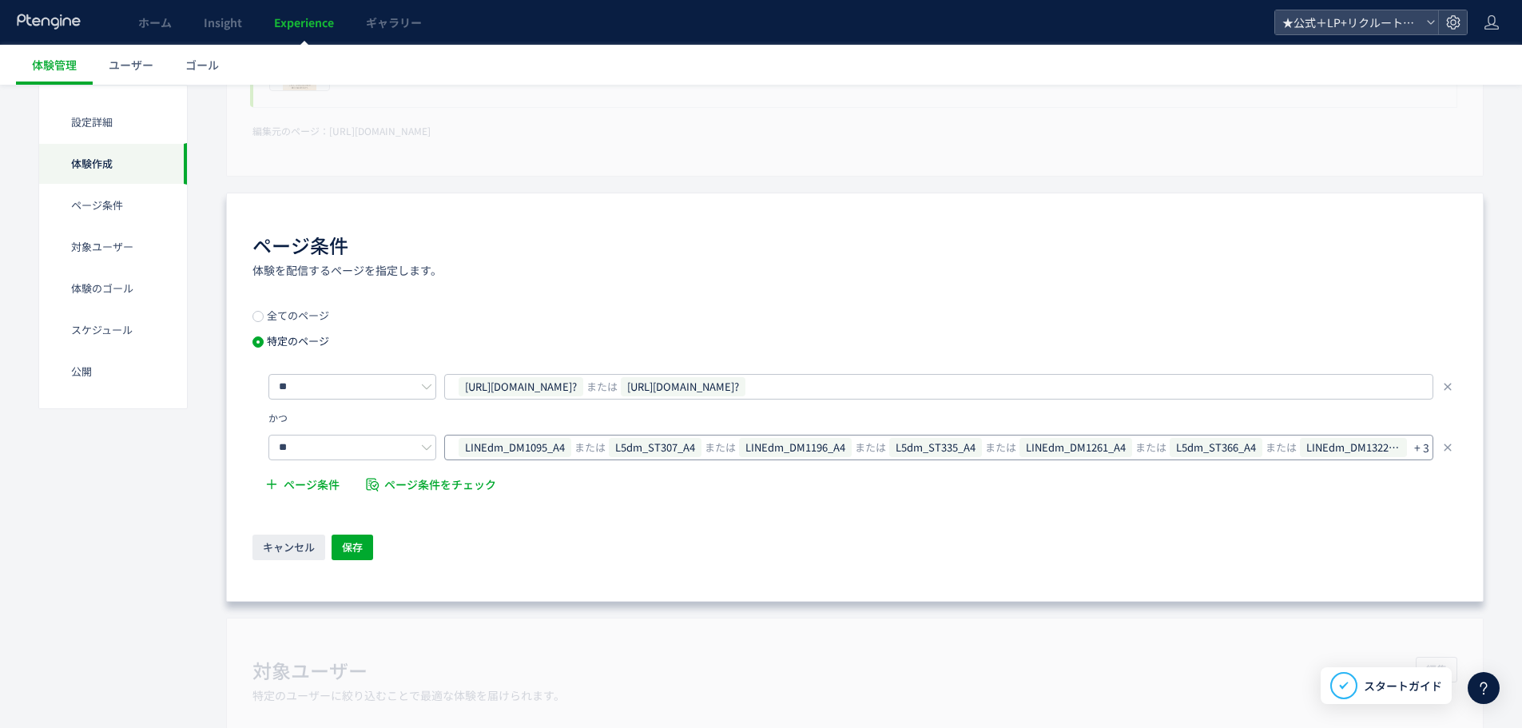
scroll to position [719, 0]
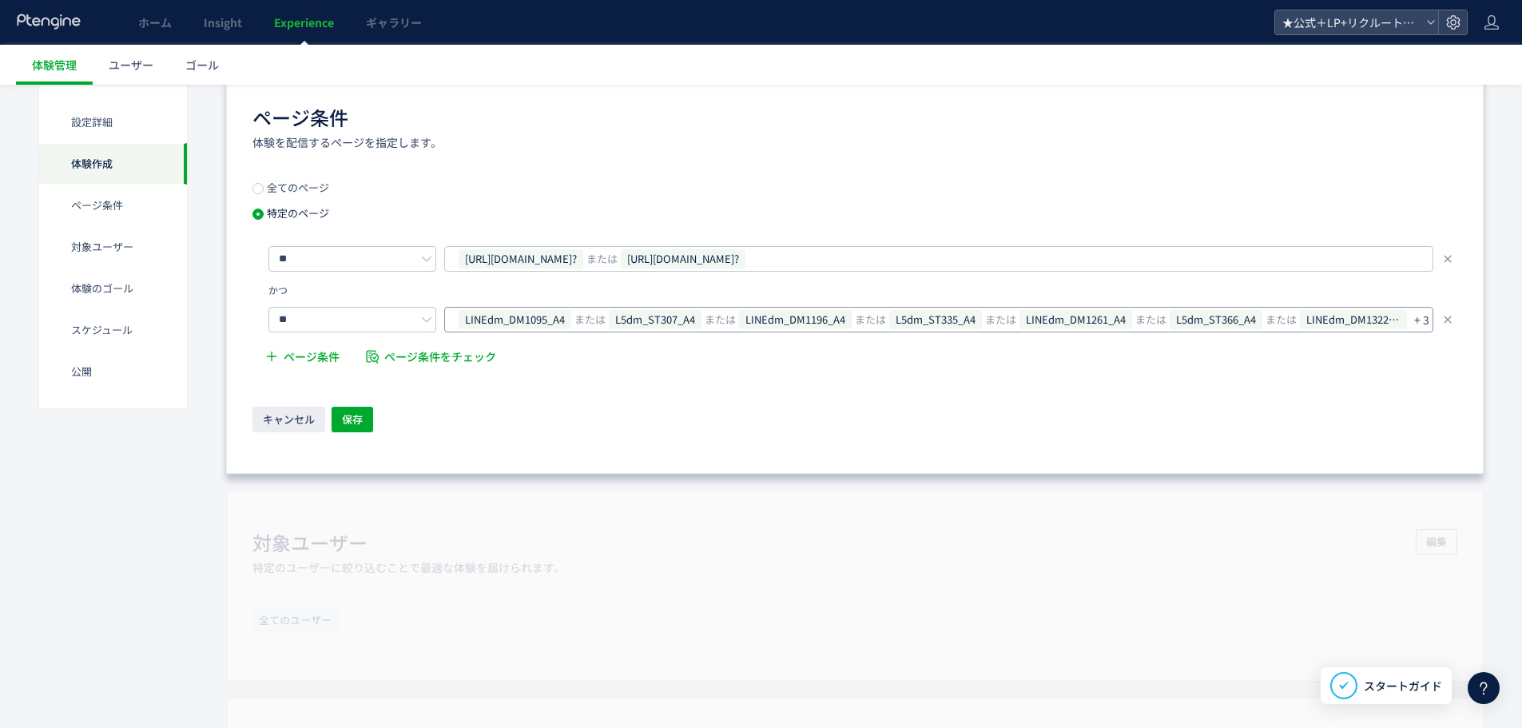
click at [1419, 319] on p "+ 3" at bounding box center [1421, 319] width 15 height 22
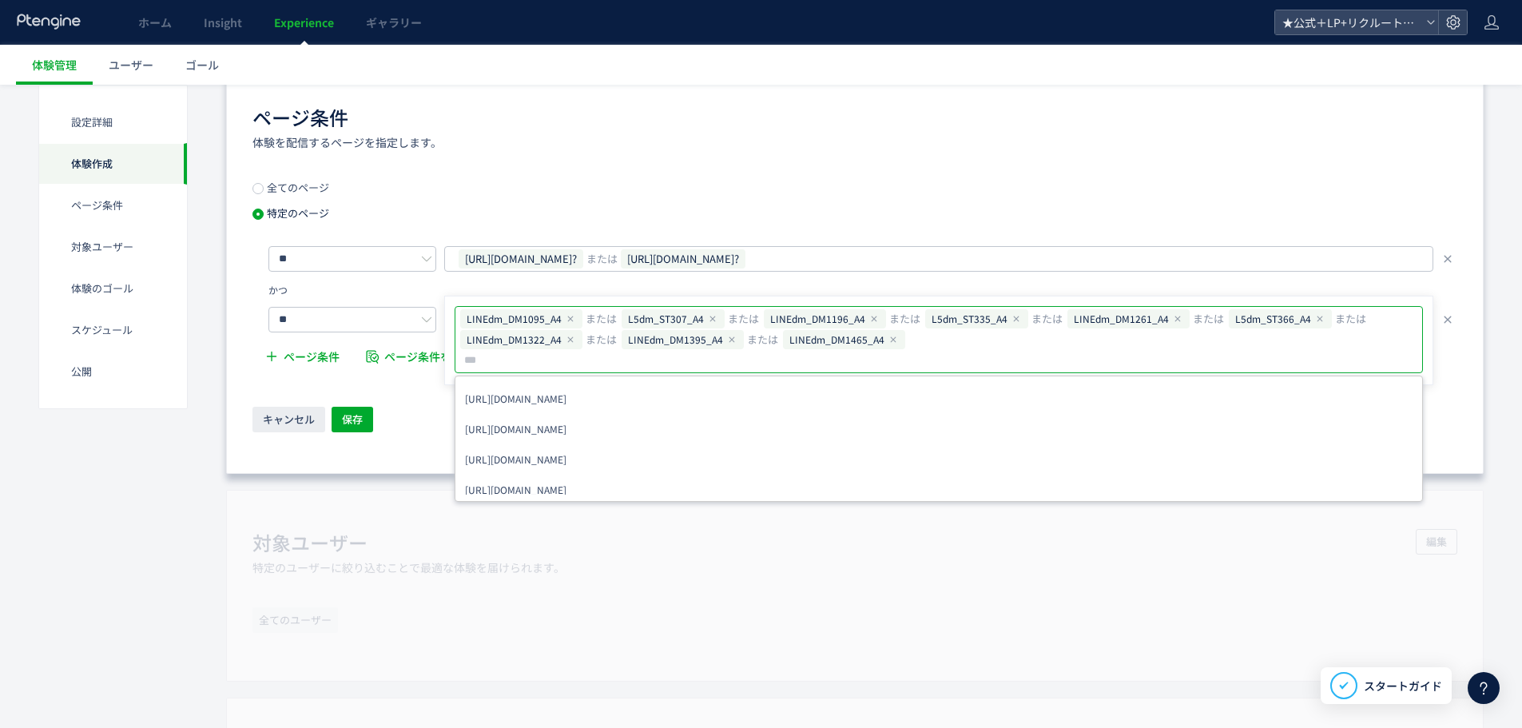
type input "**********"
click at [358, 454] on div "ページ条件 体験を配信するページを指定します。 全てのページ 特定のページ ** [URL][DOMAIN_NAME]? または [URL][DOMAIN_N…" at bounding box center [854, 269] width 1257 height 409
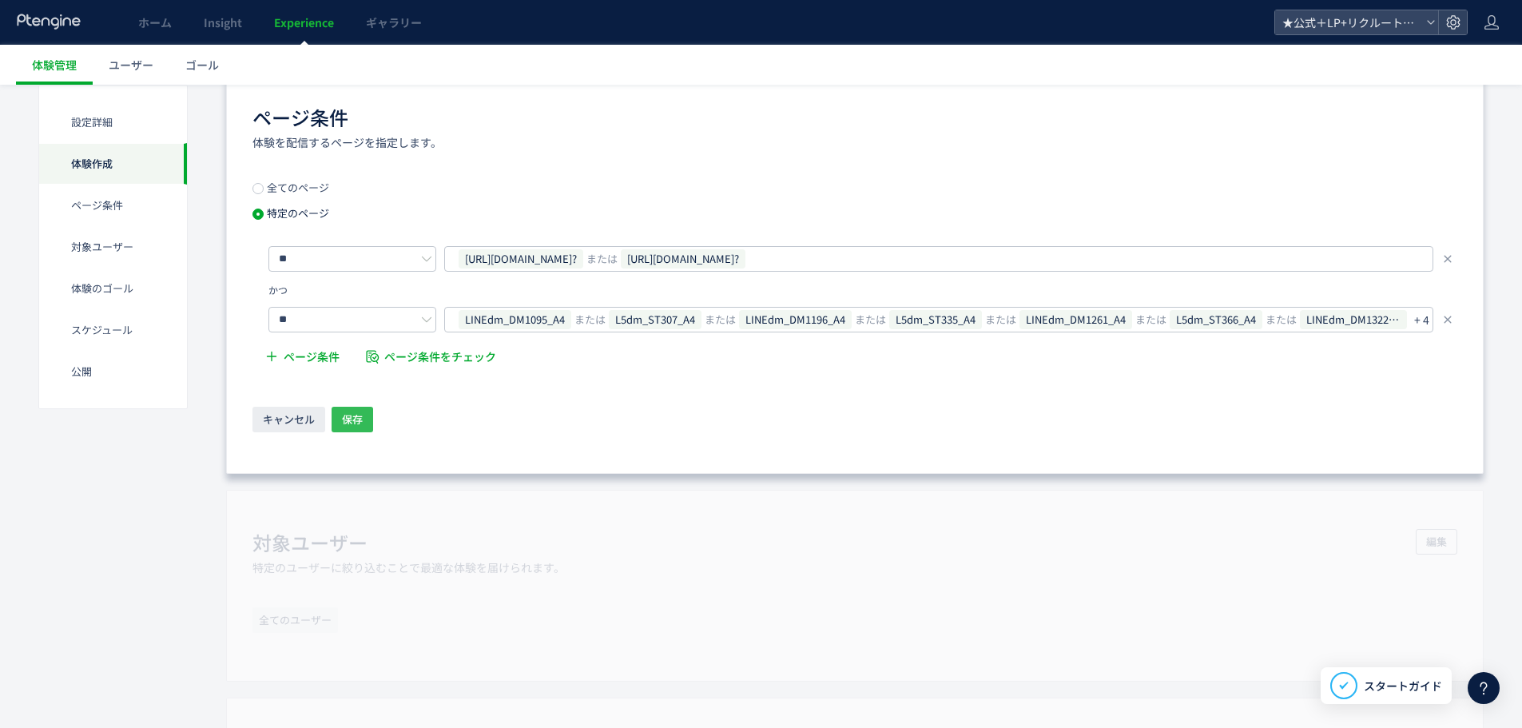
click at [363, 427] on button "保存" at bounding box center [353, 420] width 42 height 26
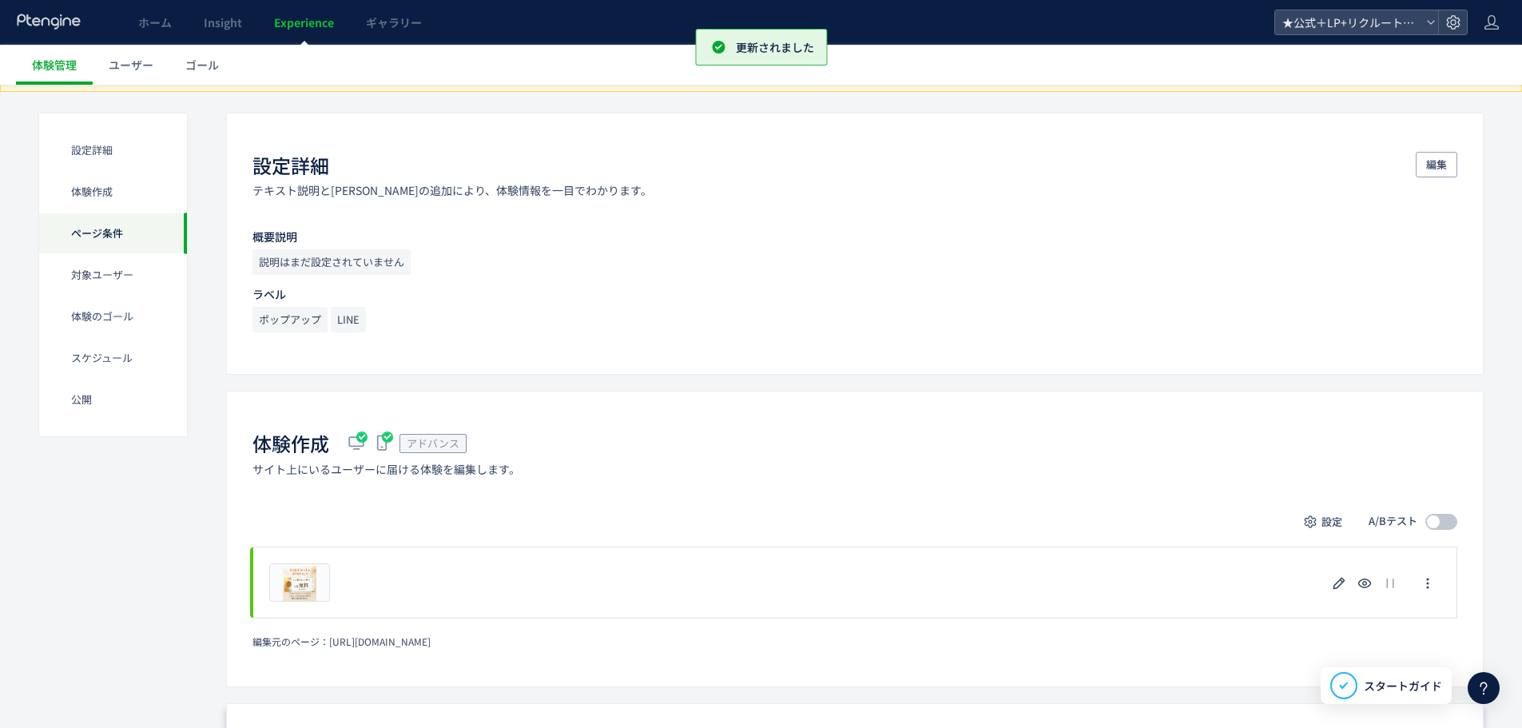
scroll to position [0, 0]
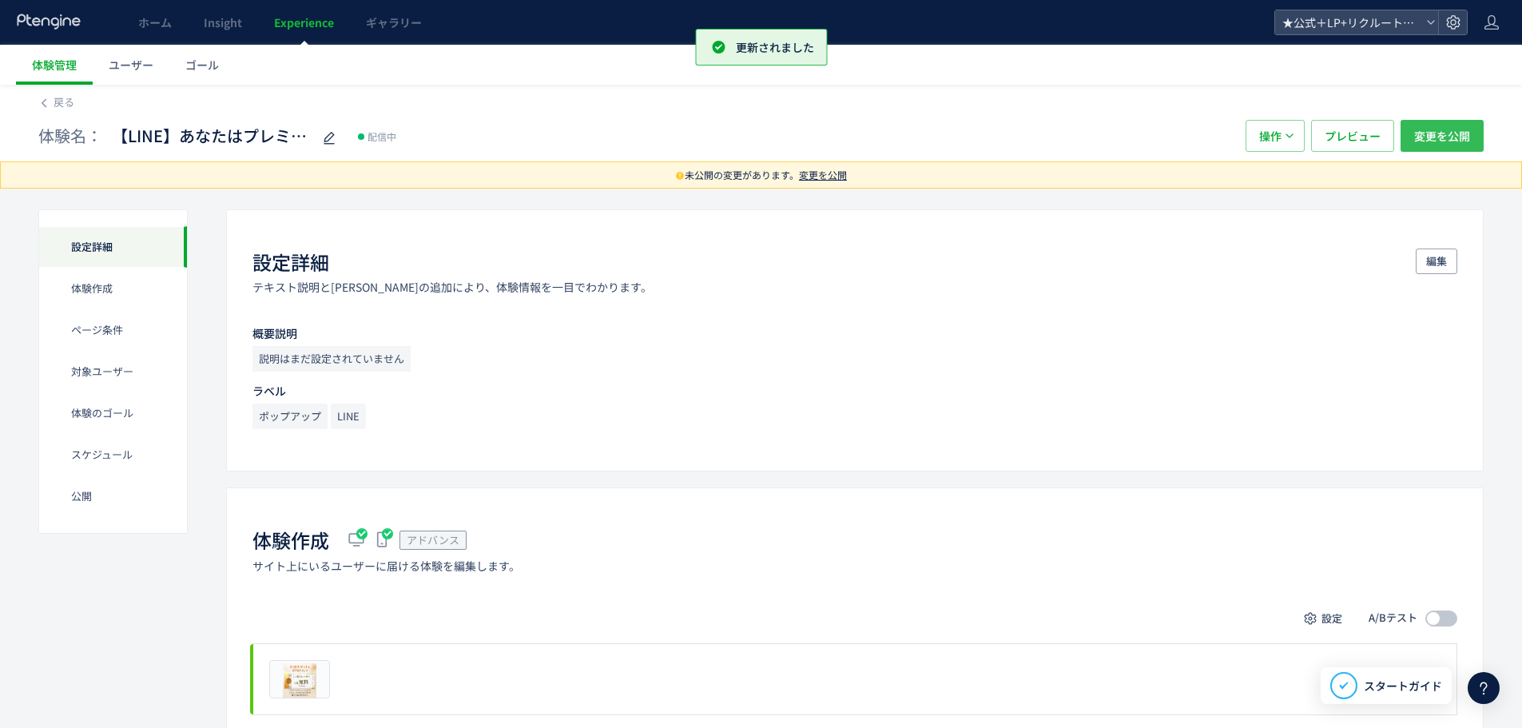
click at [1432, 125] on span "変更を公開" at bounding box center [1442, 136] width 56 height 32
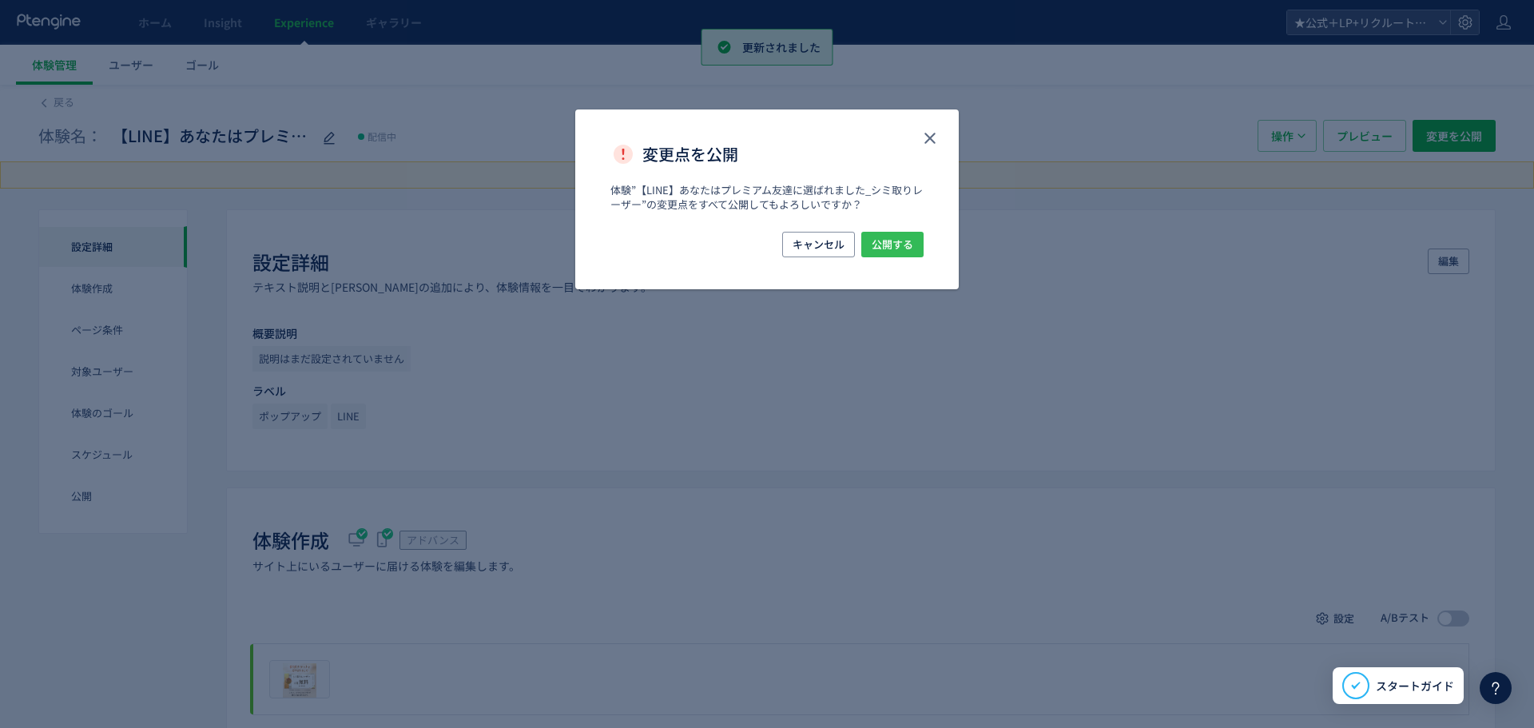
click at [910, 243] on span "公開する" at bounding box center [893, 245] width 42 height 26
